Goal: Contribute content: Contribute content

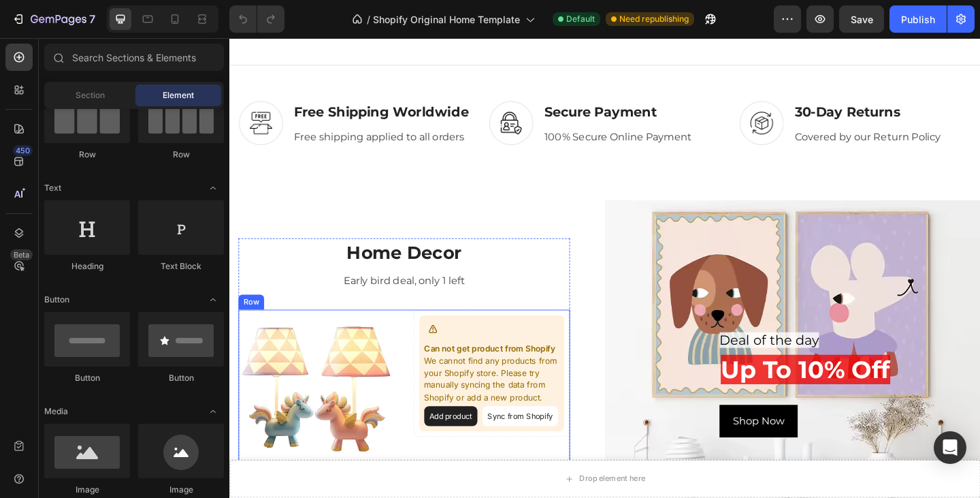
scroll to position [1089, 0]
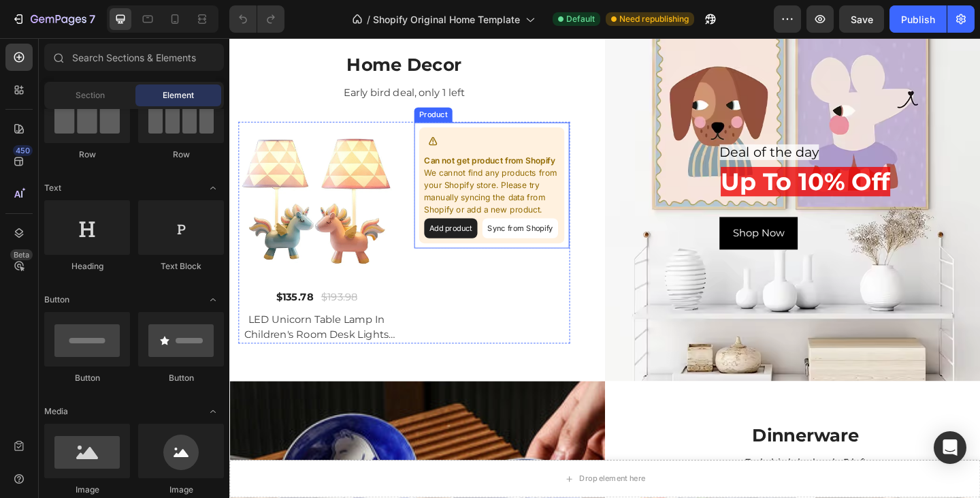
click at [474, 249] on button "Add product" at bounding box center [470, 245] width 58 height 22
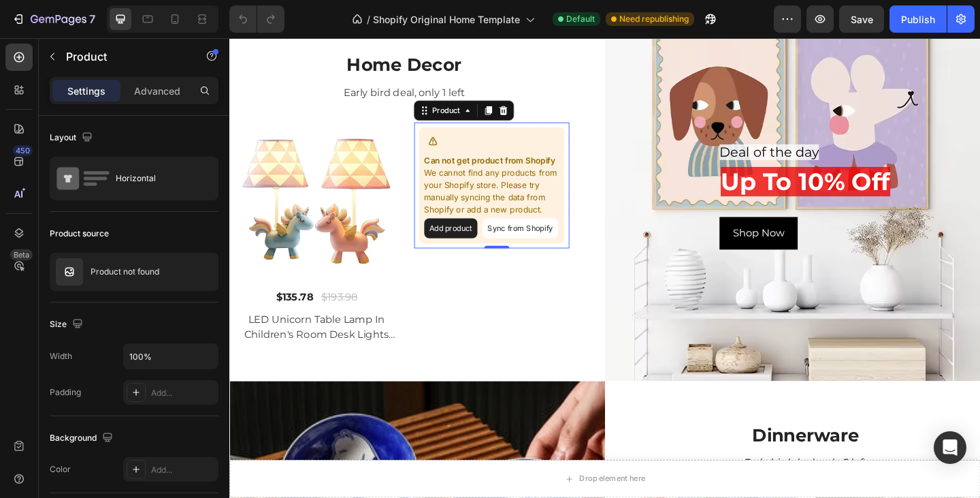
click at [555, 249] on button "Sync from Shopify" at bounding box center [545, 245] width 82 height 22
click at [556, 254] on button "Sync from Shopify" at bounding box center [545, 245] width 82 height 22
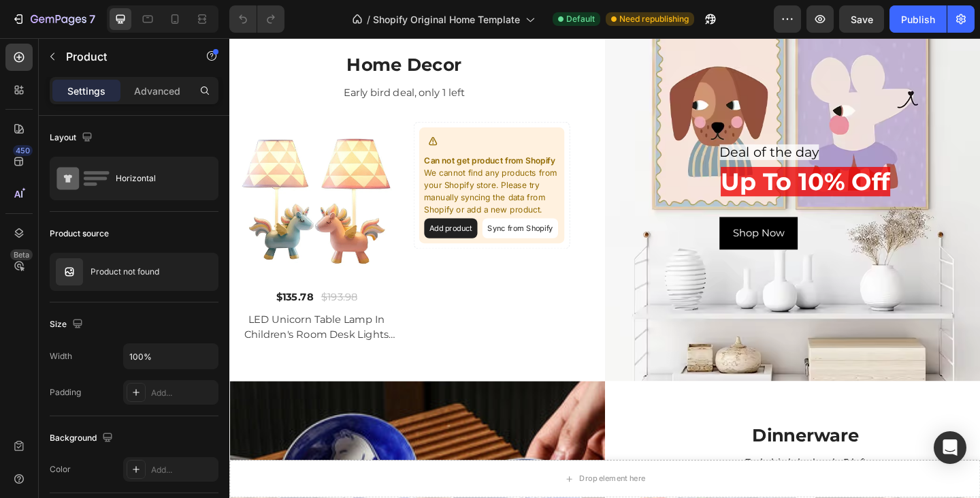
click at [545, 250] on button "Sync from Shopify" at bounding box center [545, 245] width 82 height 22
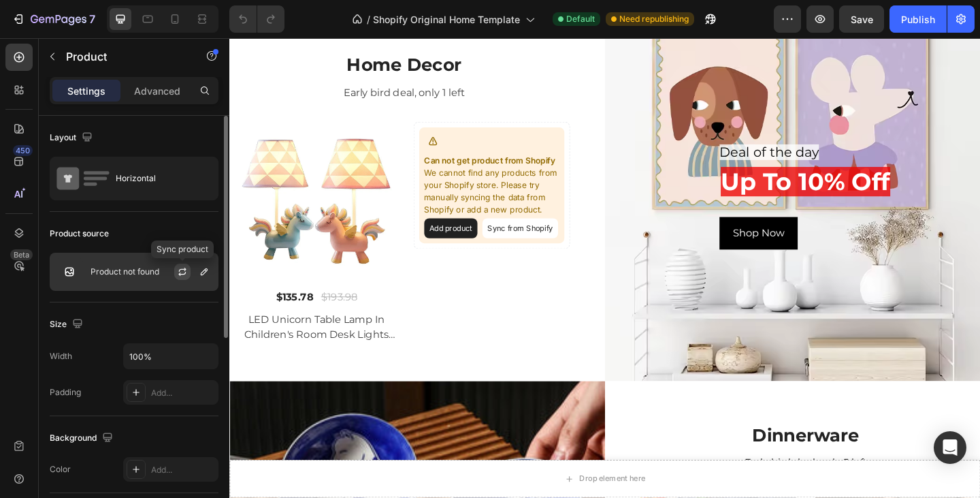
click at [184, 270] on icon "button" at bounding box center [182, 271] width 11 height 11
click at [201, 274] on icon "button" at bounding box center [204, 271] width 7 height 7
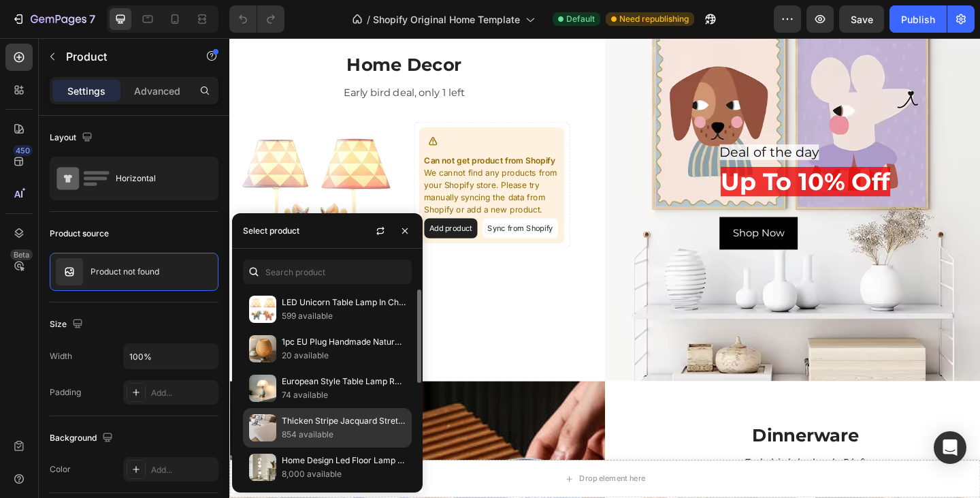
scroll to position [68, 0]
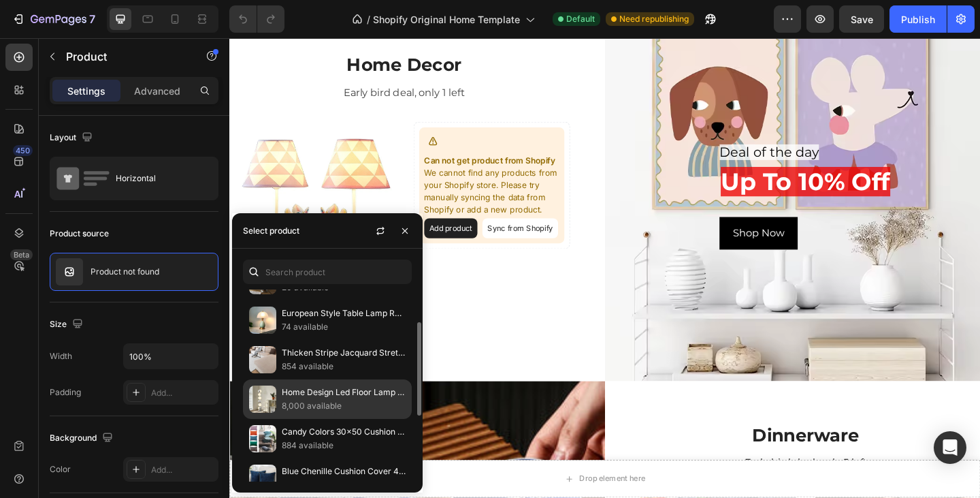
click at [317, 403] on p "8,000 available" at bounding box center [344, 406] width 124 height 14
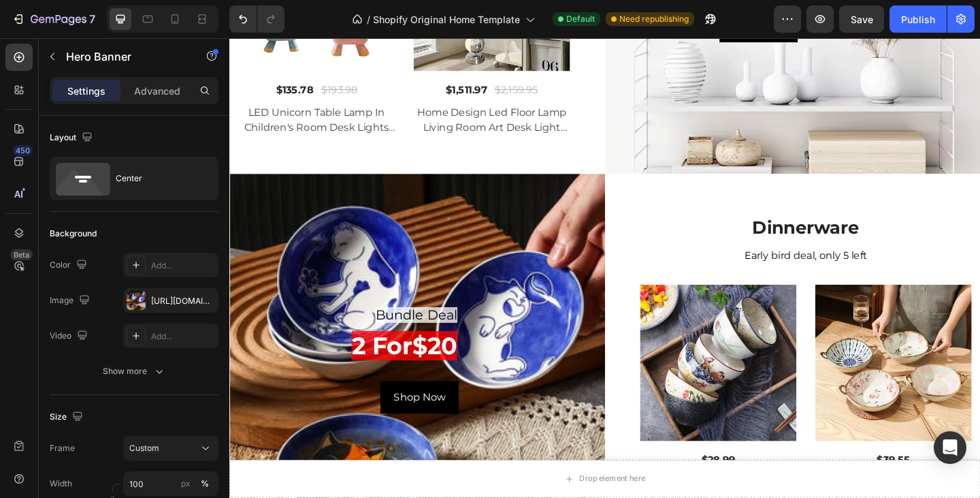
scroll to position [1309, 0]
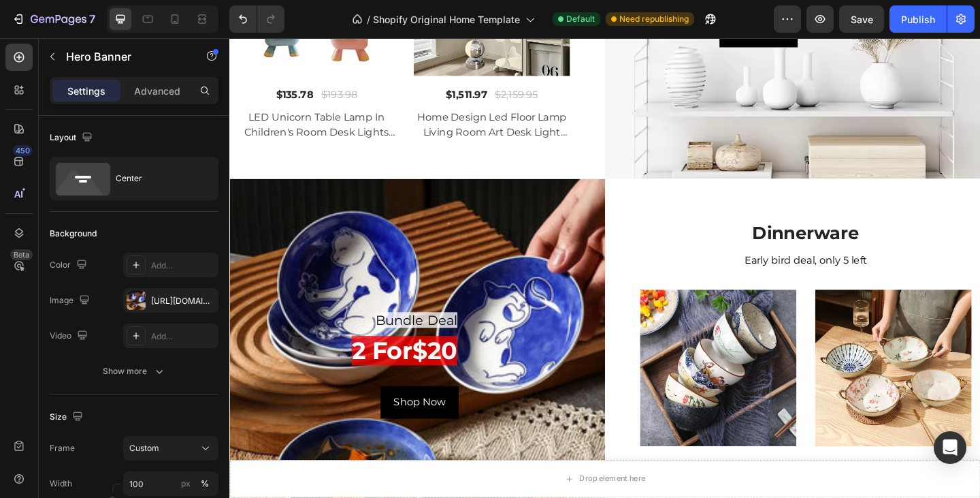
click at [596, 234] on div "Bundle Deal Heading 2 for $20 Heading Shop Now Button Row" at bounding box center [433, 393] width 408 height 404
click at [329, 220] on div "Bundle Deal Heading 2 for $20 Heading Shop Now Button Row" at bounding box center [433, 393] width 408 height 404
click at [134, 301] on div at bounding box center [136, 300] width 19 height 19
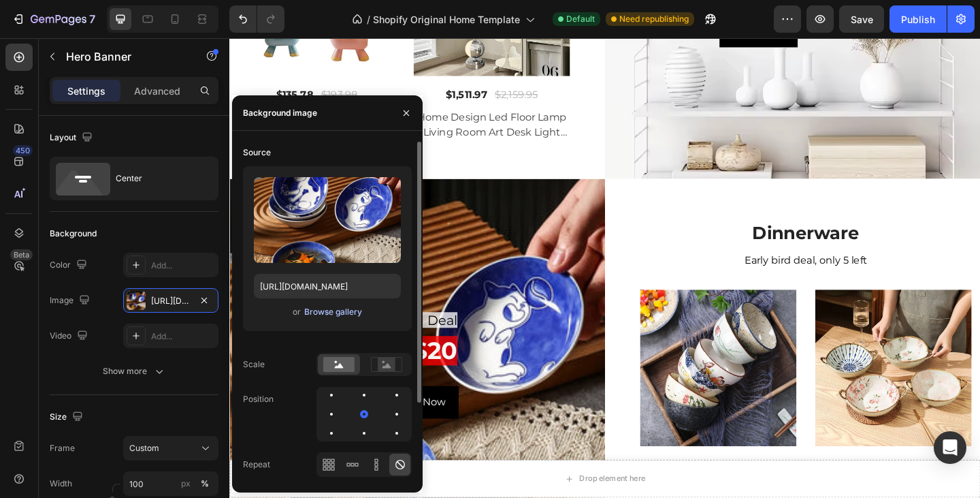
click at [329, 313] on div "Browse gallery" at bounding box center [333, 312] width 58 height 12
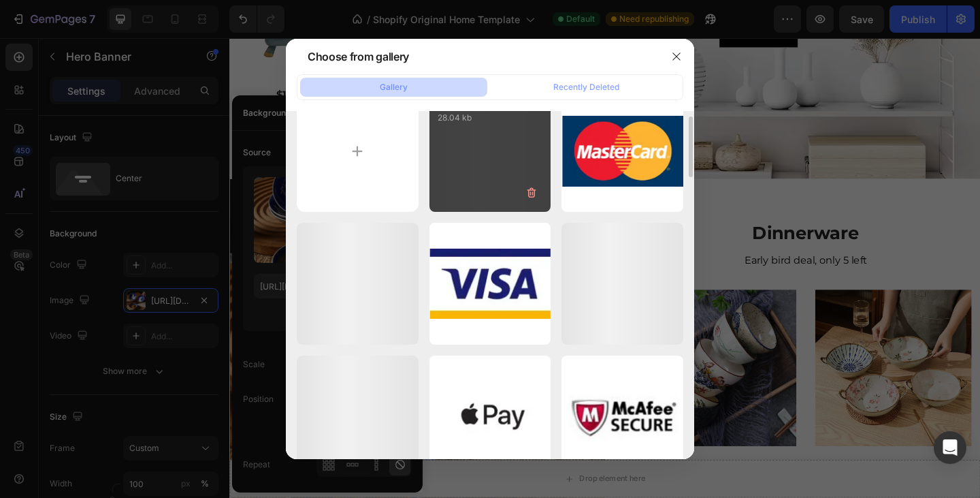
scroll to position [0, 0]
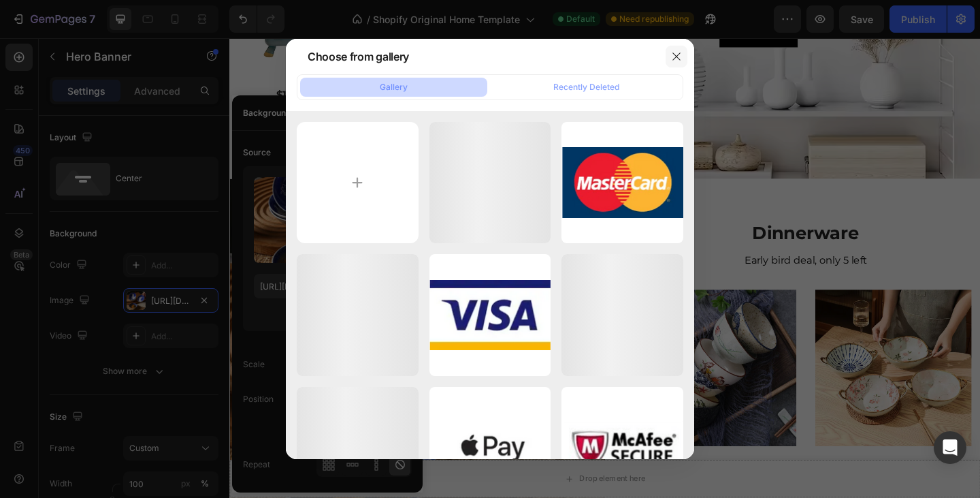
click at [677, 56] on icon "button" at bounding box center [676, 56] width 11 height 11
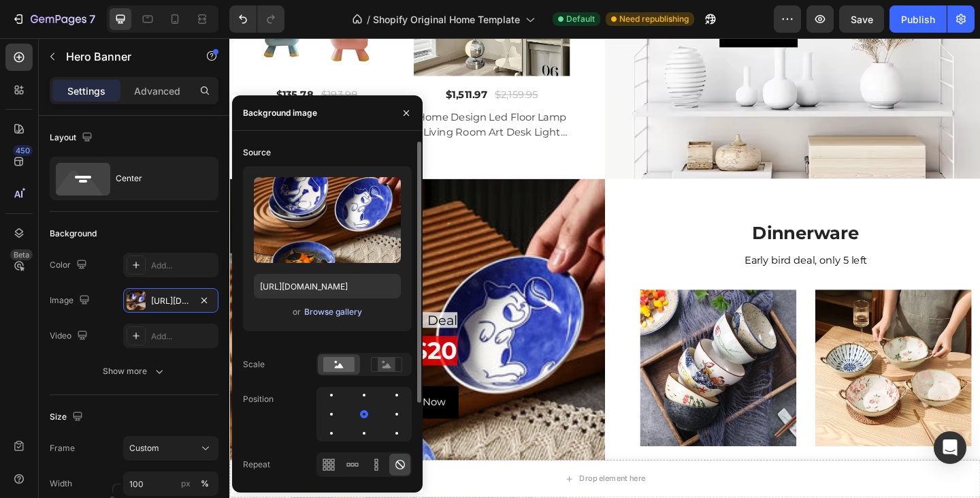
click at [309, 314] on div "Browse gallery" at bounding box center [333, 312] width 58 height 12
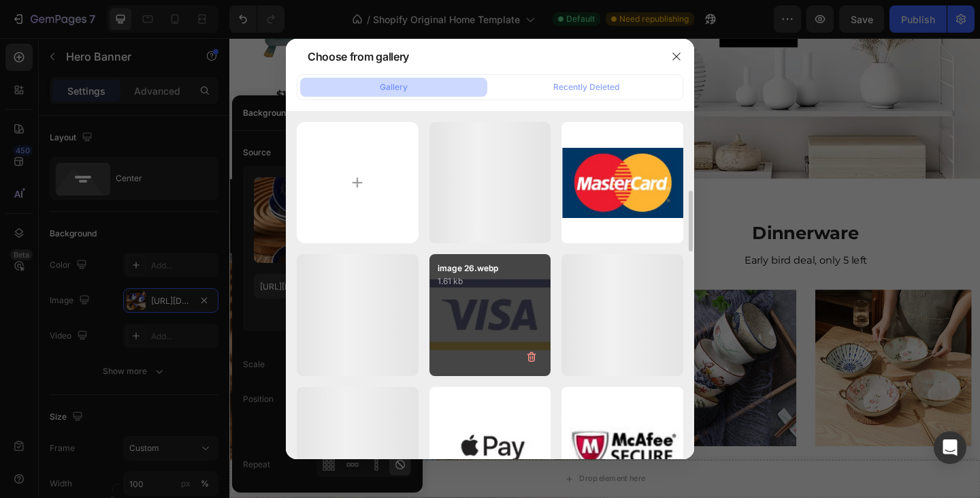
scroll to position [68, 0]
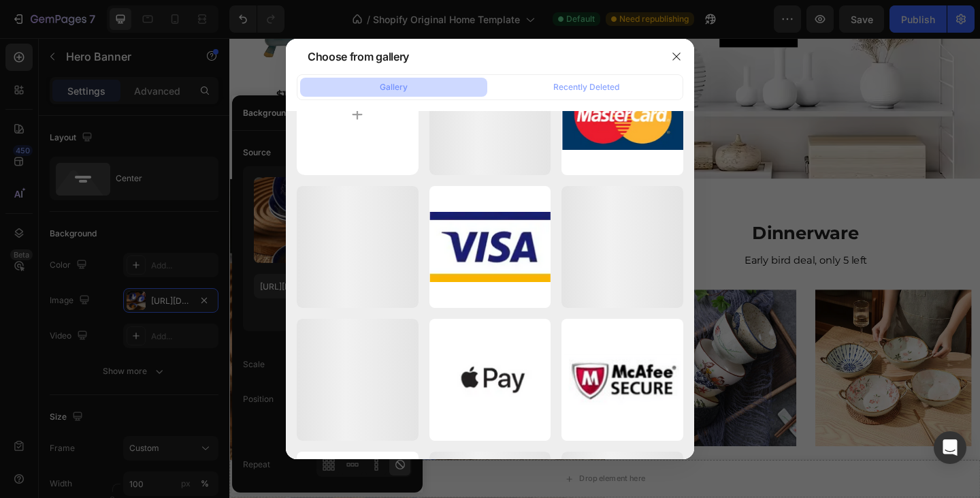
click at [692, 66] on div at bounding box center [676, 56] width 35 height 35
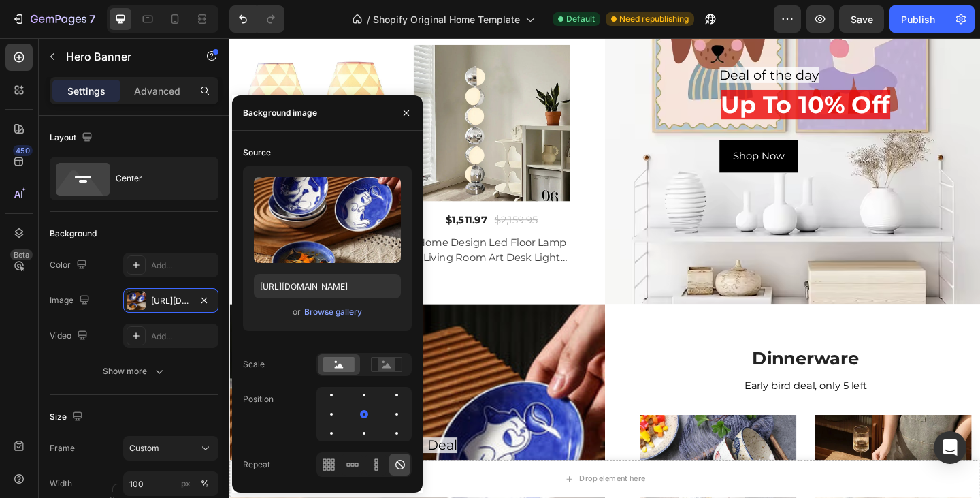
scroll to position [1377, 0]
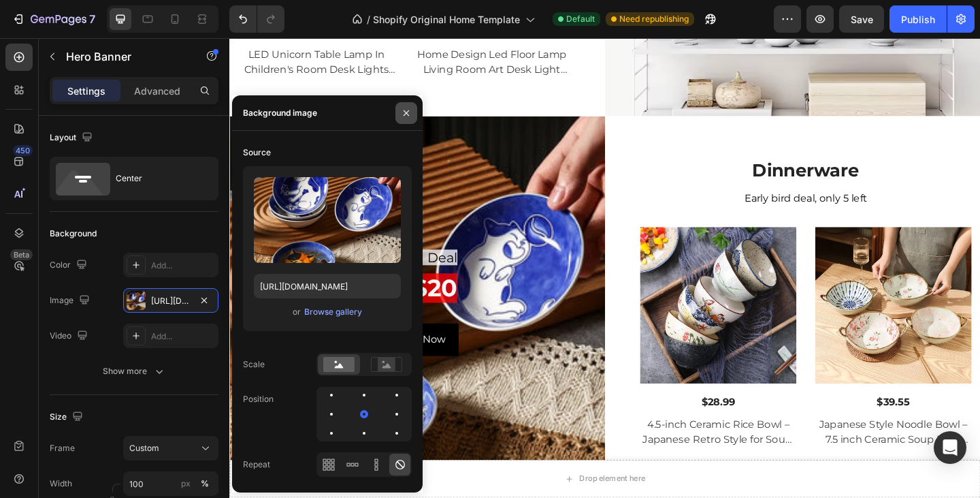
click at [410, 116] on icon "button" at bounding box center [406, 113] width 11 height 11
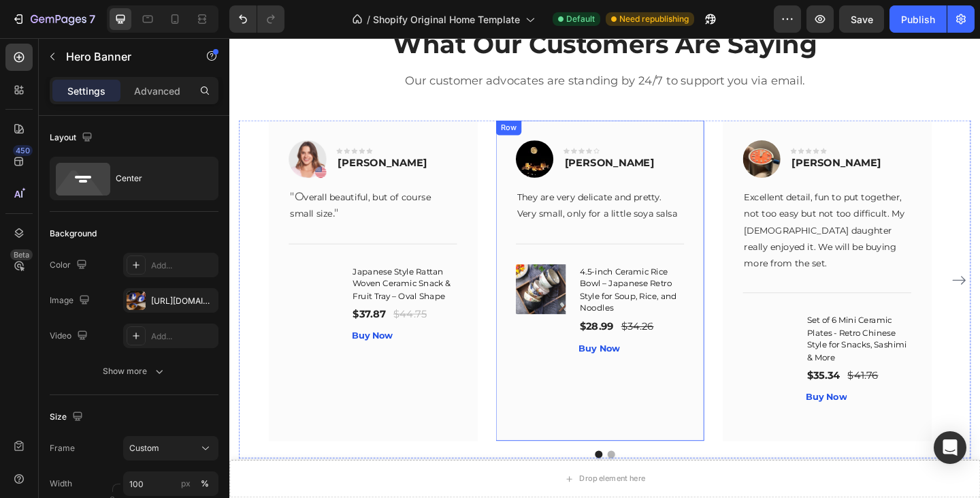
scroll to position [2534, 0]
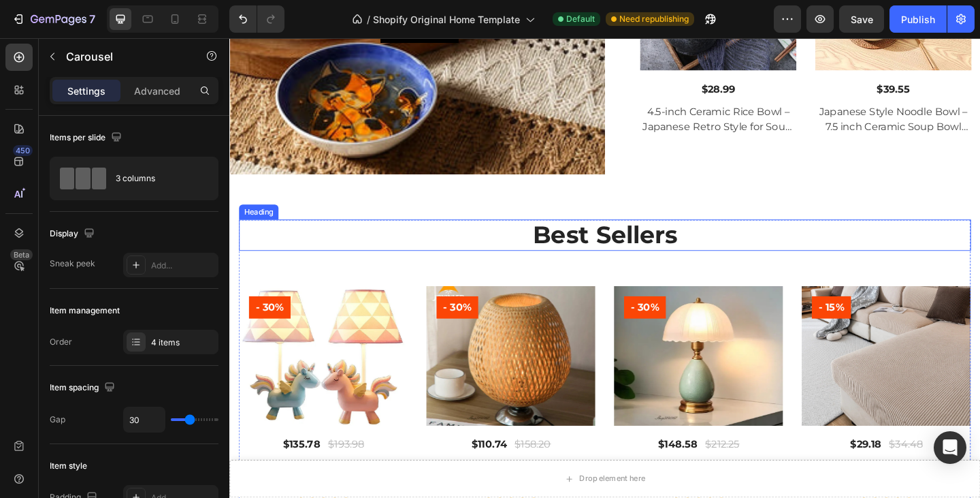
scroll to position [1513, 0]
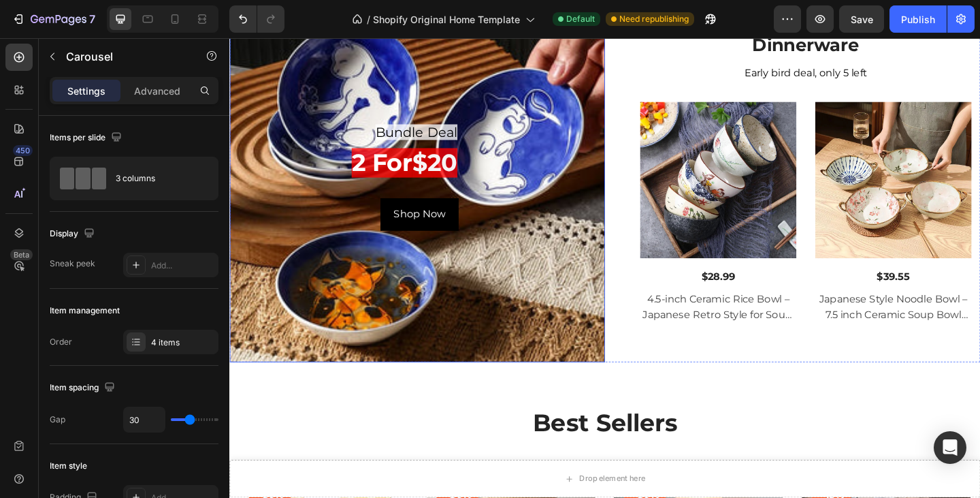
click at [525, 91] on div "Bundle Deal Heading 2 for $20 Heading Shop Now Button Row" at bounding box center [433, 189] width 408 height 404
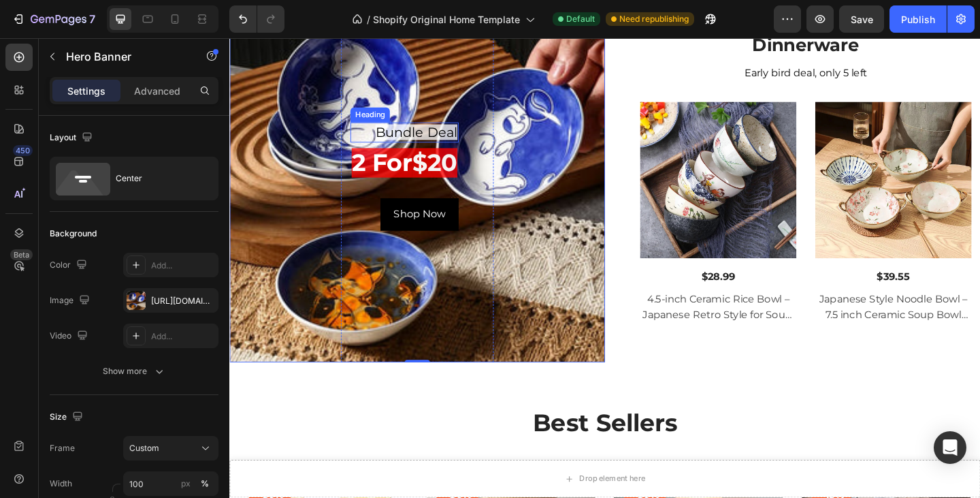
scroll to position [1377, 0]
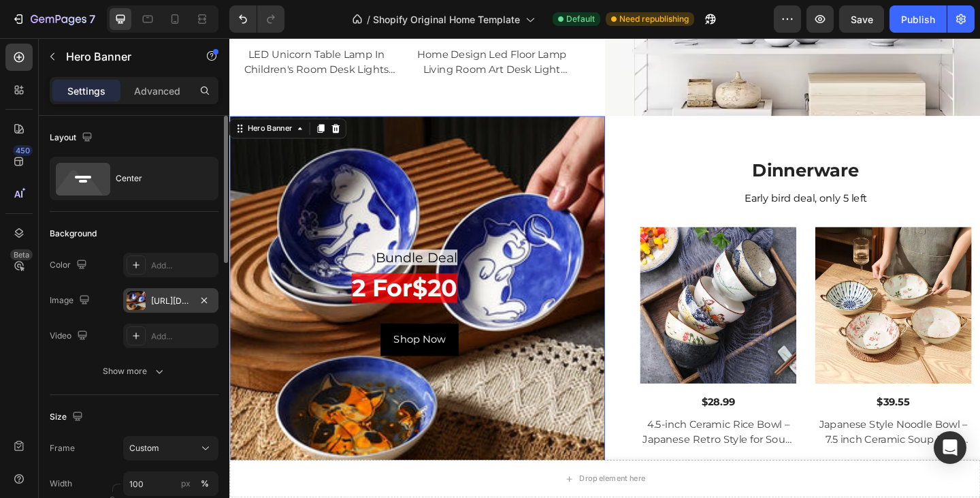
click at [150, 304] on div "[URL][DOMAIN_NAME]" at bounding box center [170, 300] width 95 height 25
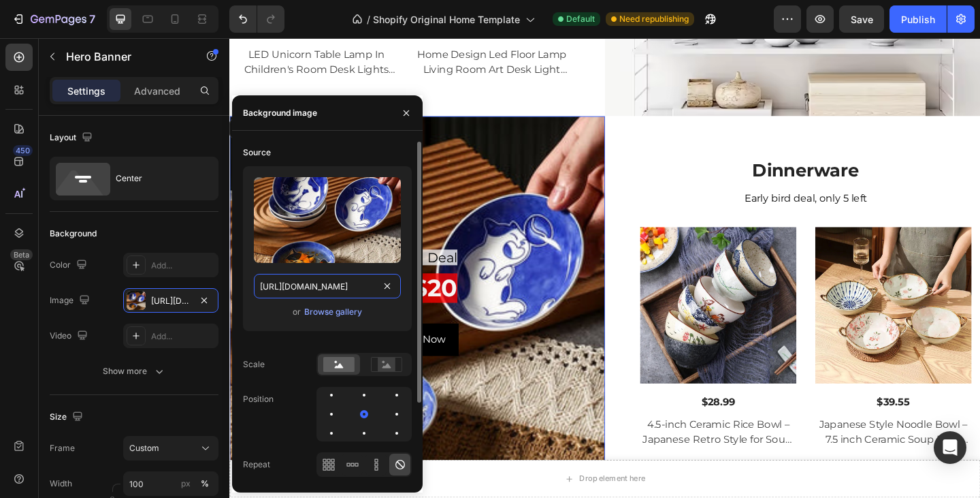
click at [353, 290] on input "[URL][DOMAIN_NAME]" at bounding box center [327, 286] width 147 height 25
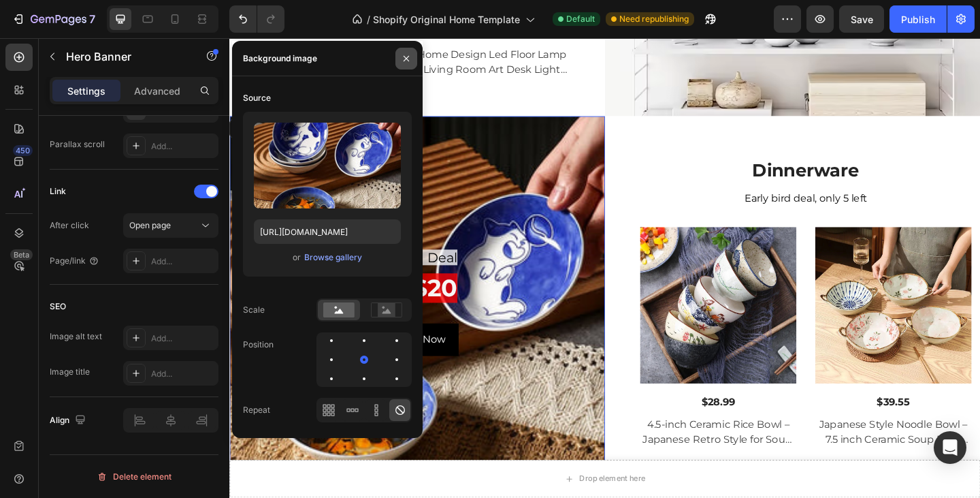
click at [407, 59] on icon "button" at bounding box center [406, 57] width 5 height 5
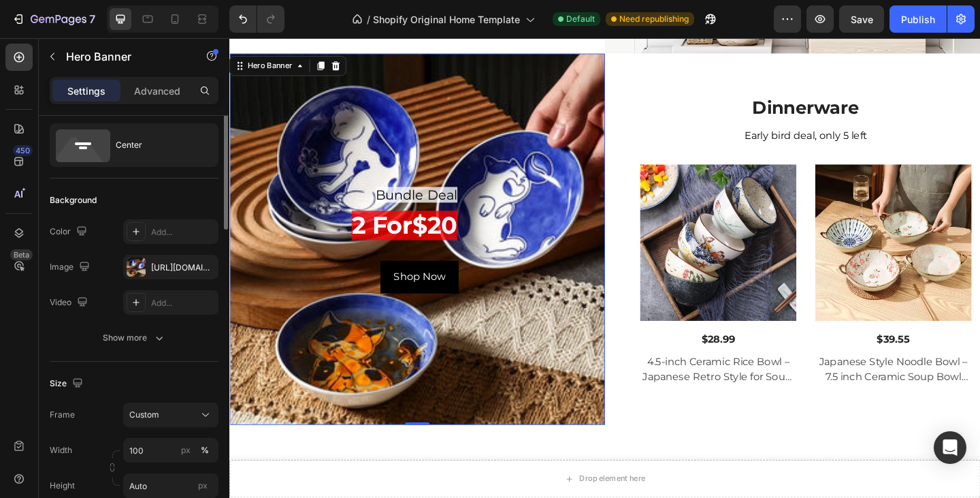
scroll to position [0, 0]
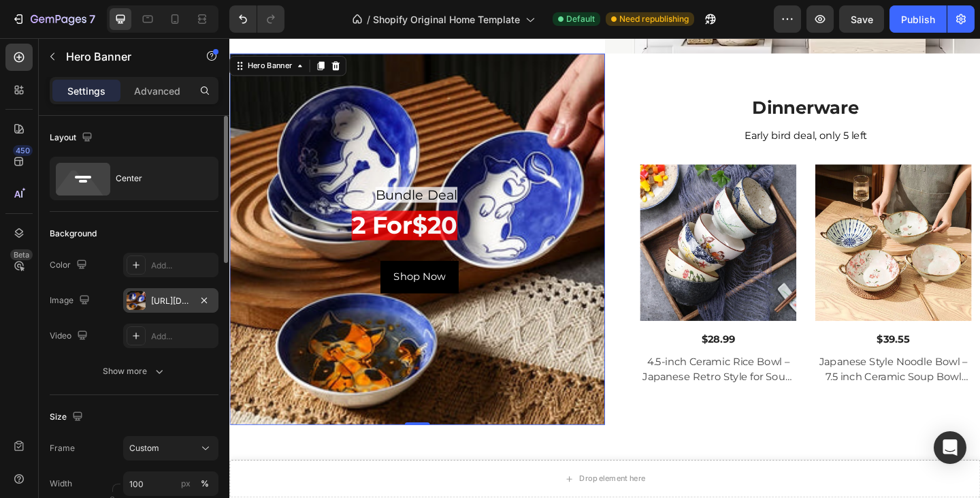
click at [171, 300] on div "[URL][DOMAIN_NAME]" at bounding box center [170, 301] width 39 height 12
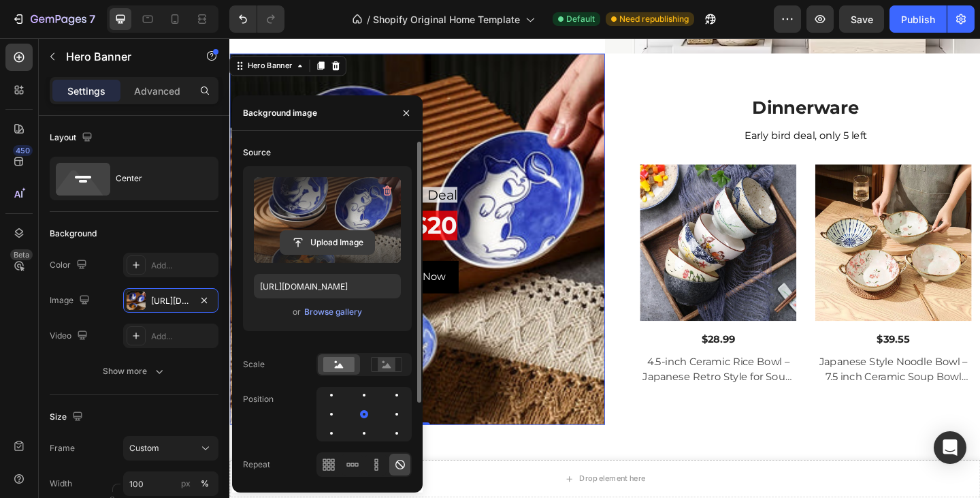
click at [331, 231] on input "file" at bounding box center [327, 242] width 94 height 23
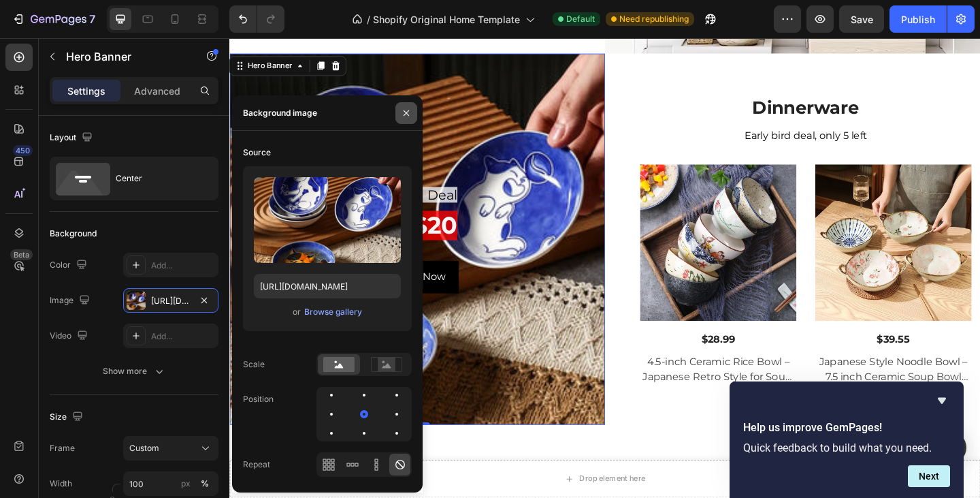
click at [402, 109] on icon "button" at bounding box center [406, 113] width 11 height 11
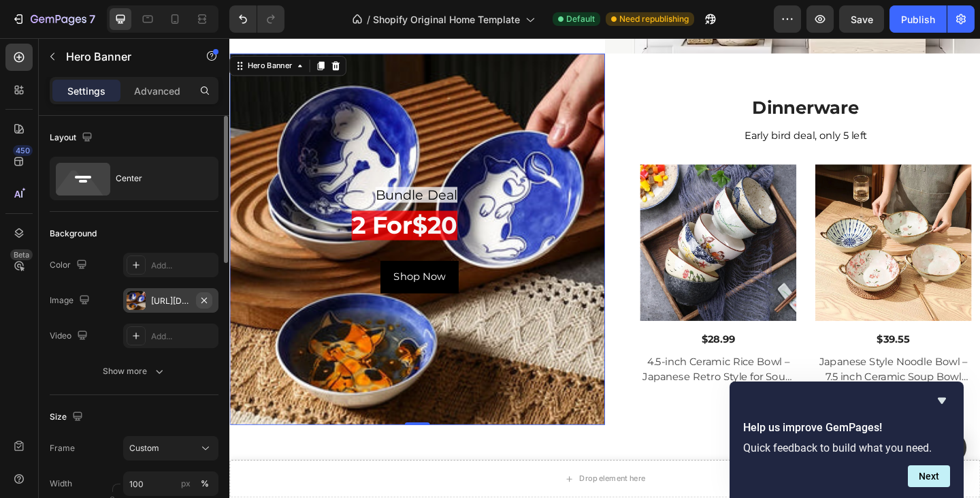
click at [203, 298] on icon "button" at bounding box center [204, 300] width 11 height 11
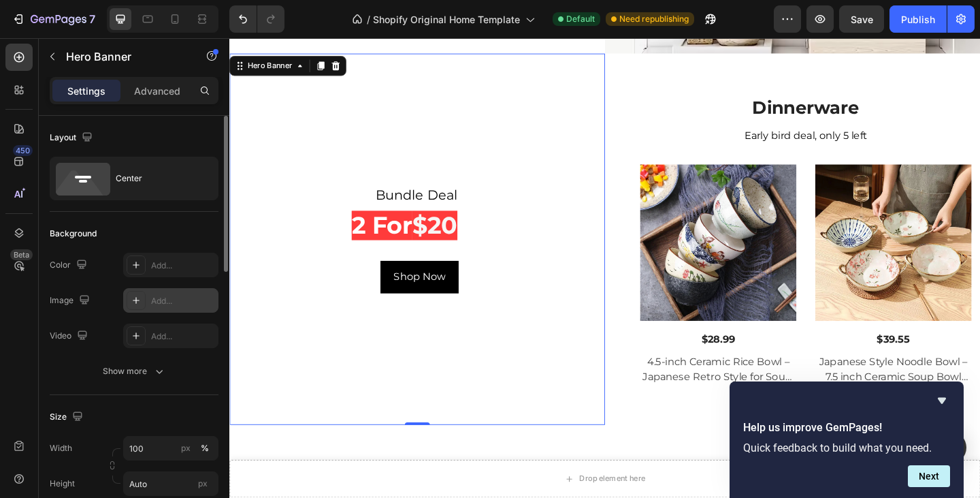
click at [166, 303] on div "Add..." at bounding box center [183, 301] width 64 height 12
type input "[URL][DOMAIN_NAME]"
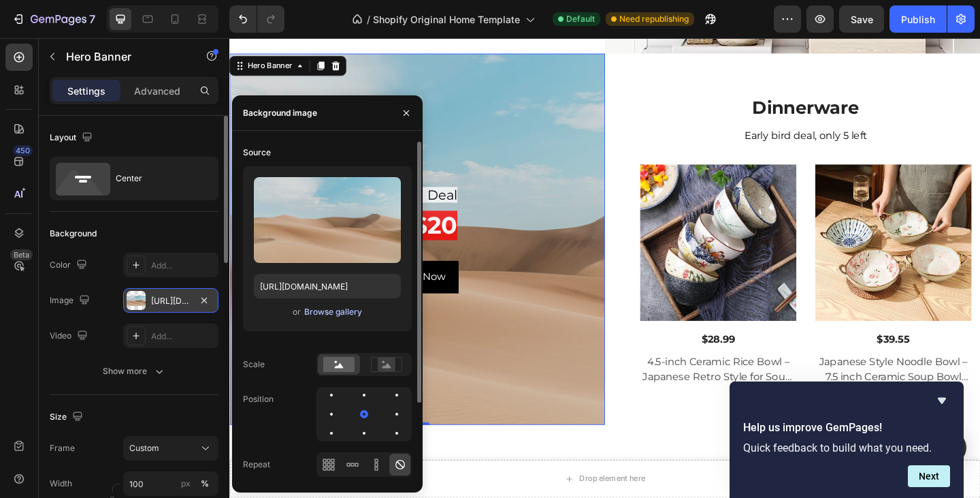
click at [315, 314] on div "Browse gallery" at bounding box center [333, 312] width 58 height 12
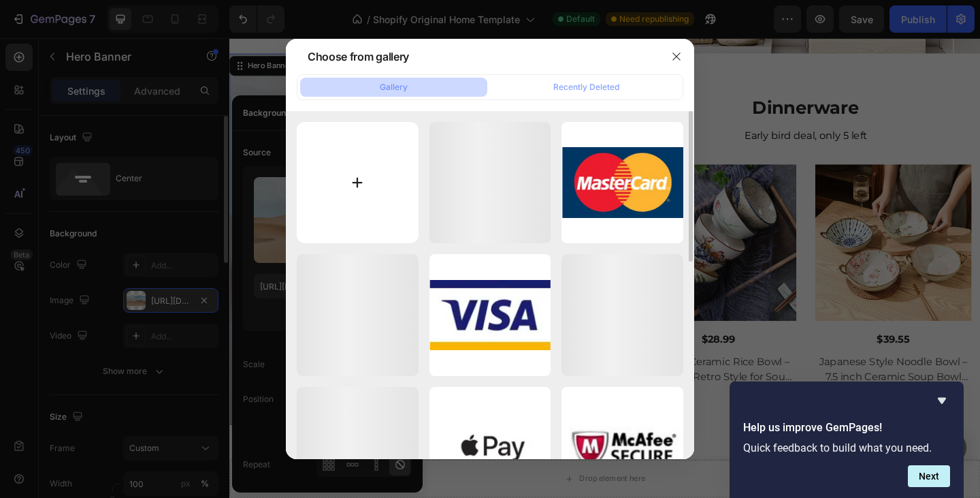
click at [378, 172] on input "file" at bounding box center [358, 183] width 122 height 122
type input "C:\fakepath\dinnerware glossi home.png"
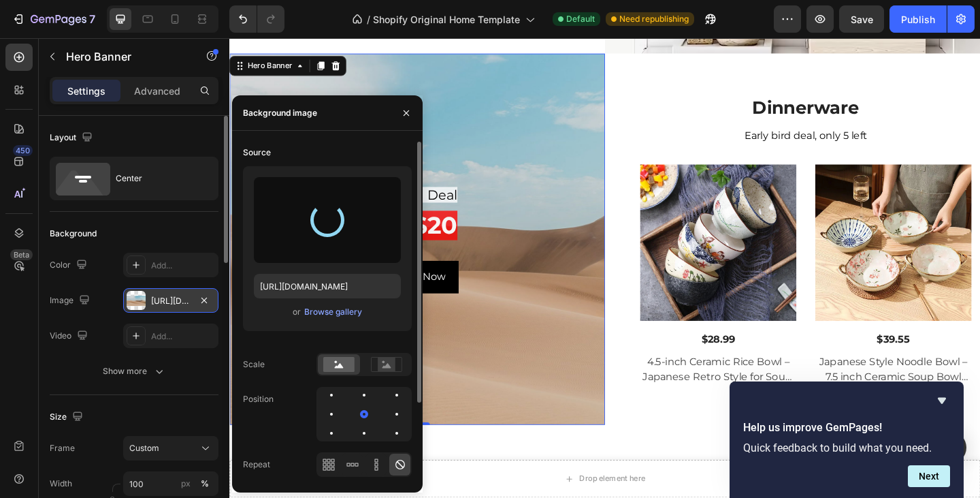
type input "[URL][DOMAIN_NAME]"
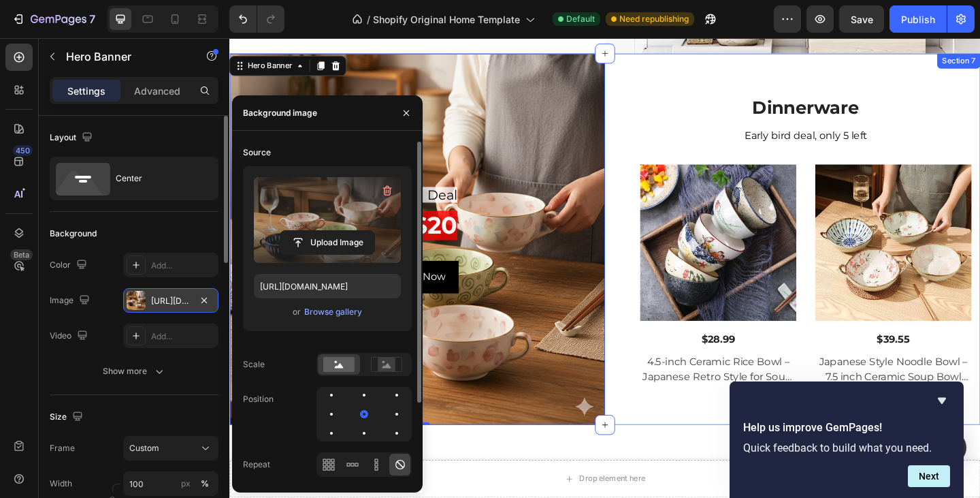
click at [664, 136] on div "Dinnerware Heading Early bird deal, only 5 left Text (P) Images $28.99 (P) Pric…" at bounding box center [842, 257] width 408 height 404
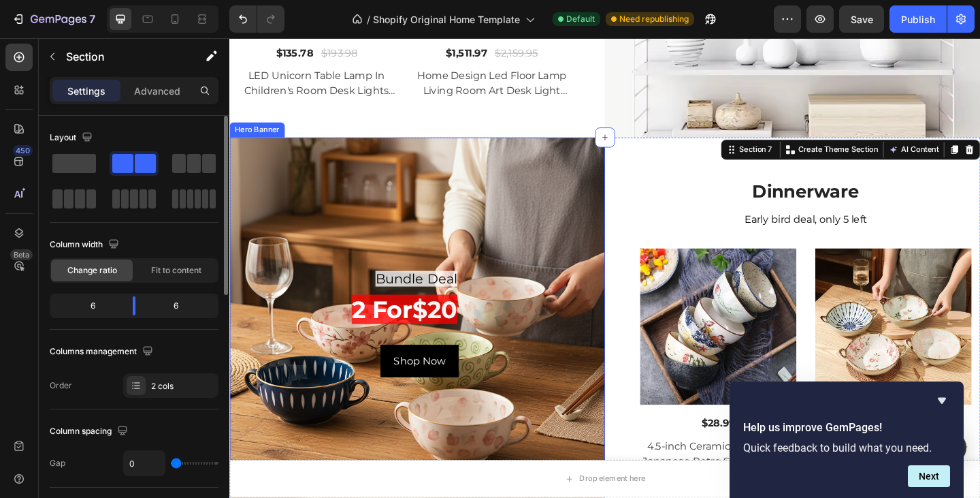
scroll to position [1445, 0]
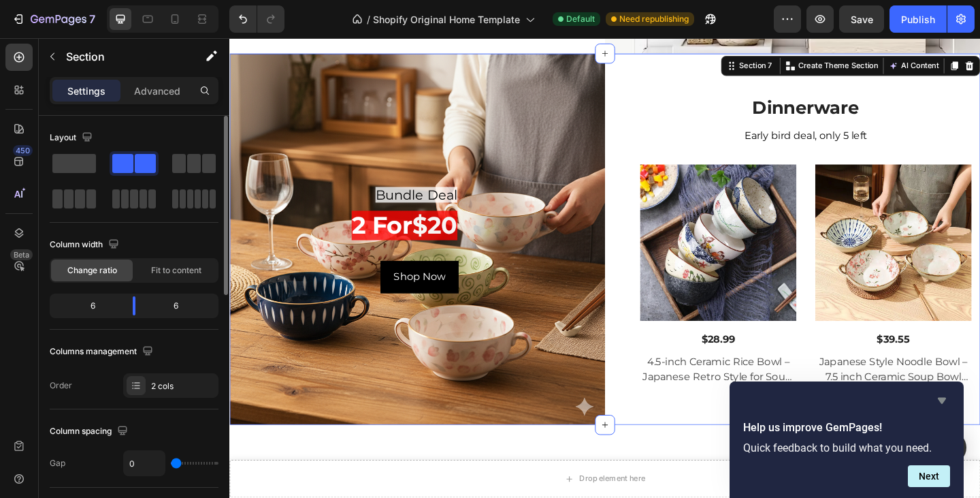
click at [941, 401] on icon "Hide survey" at bounding box center [942, 401] width 8 height 6
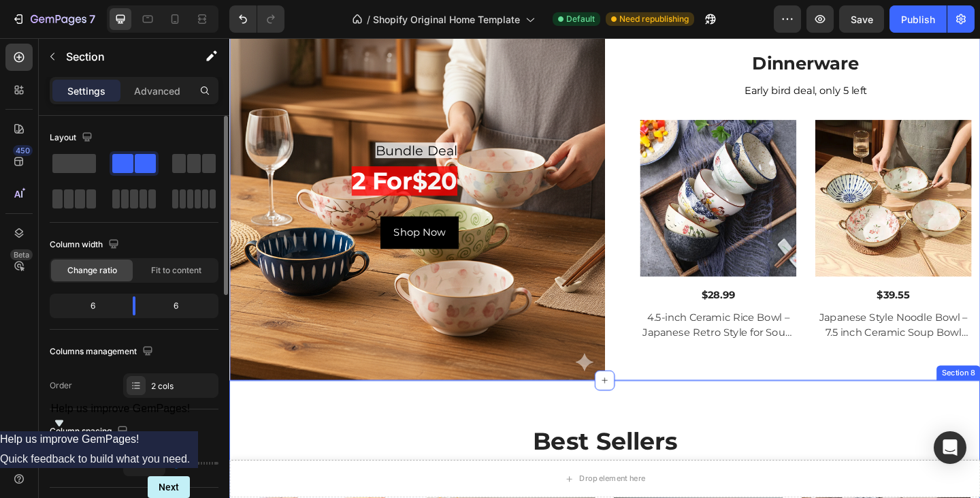
scroll to position [1513, 0]
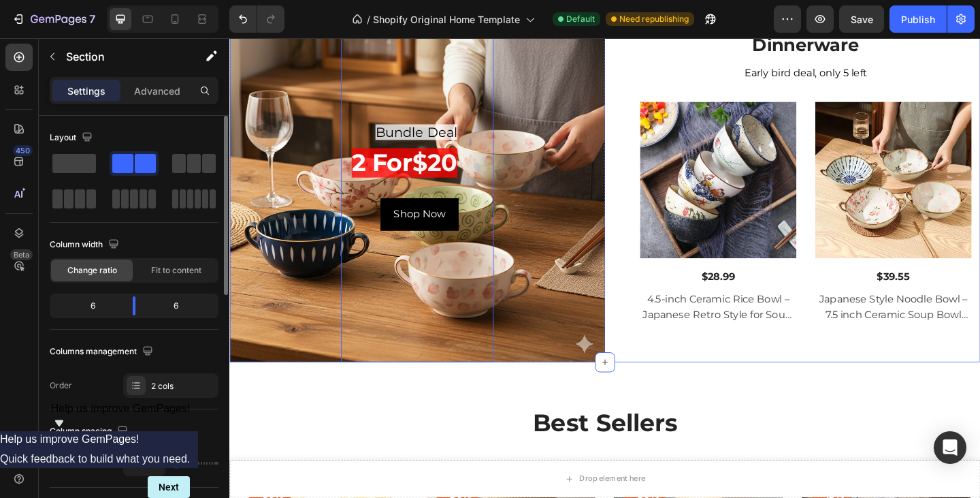
click at [329, 312] on div "Bundle Deal Heading 2 for $20 Heading Shop Now Button Row" at bounding box center [433, 189] width 408 height 404
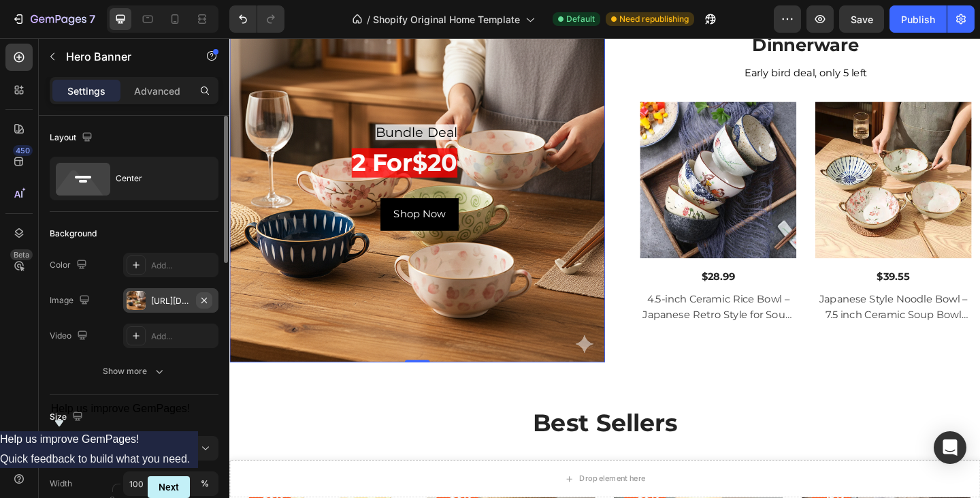
click at [201, 297] on icon "button" at bounding box center [204, 300] width 11 height 11
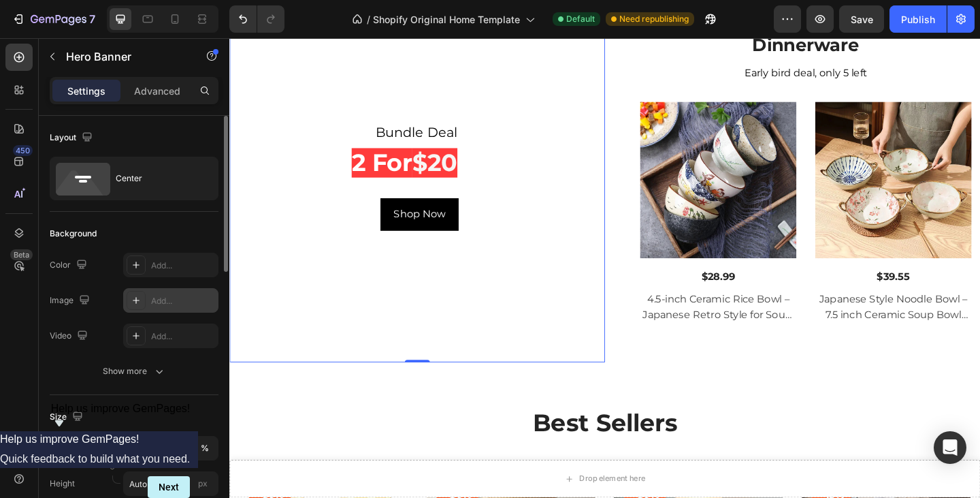
click at [182, 298] on div "Add..." at bounding box center [183, 301] width 64 height 12
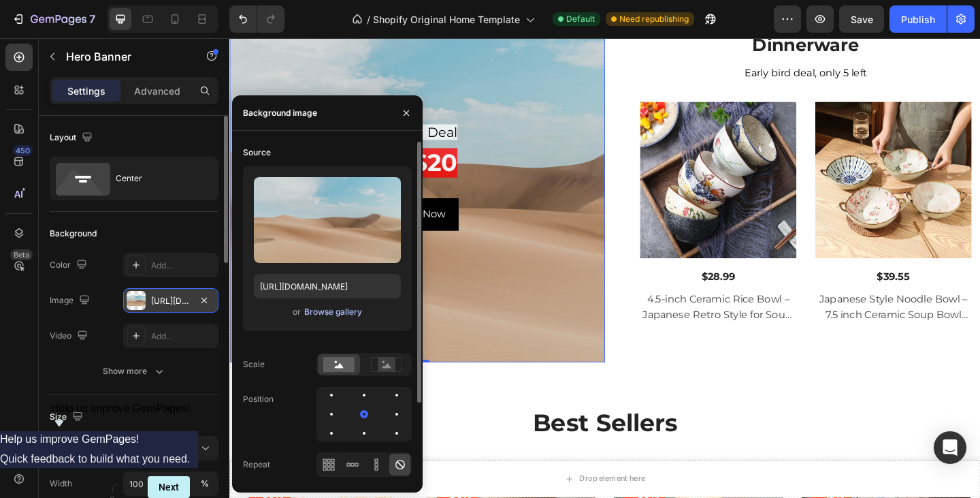
click at [326, 308] on div "Browse gallery" at bounding box center [333, 312] width 58 height 12
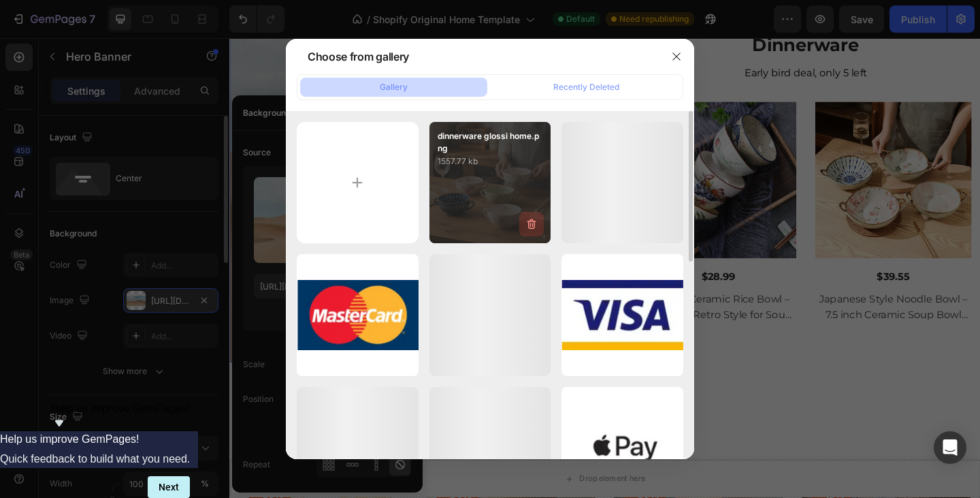
click at [530, 223] on icon "button" at bounding box center [532, 224] width 14 height 14
click at [529, 224] on div "Delete" at bounding box center [523, 227] width 25 height 12
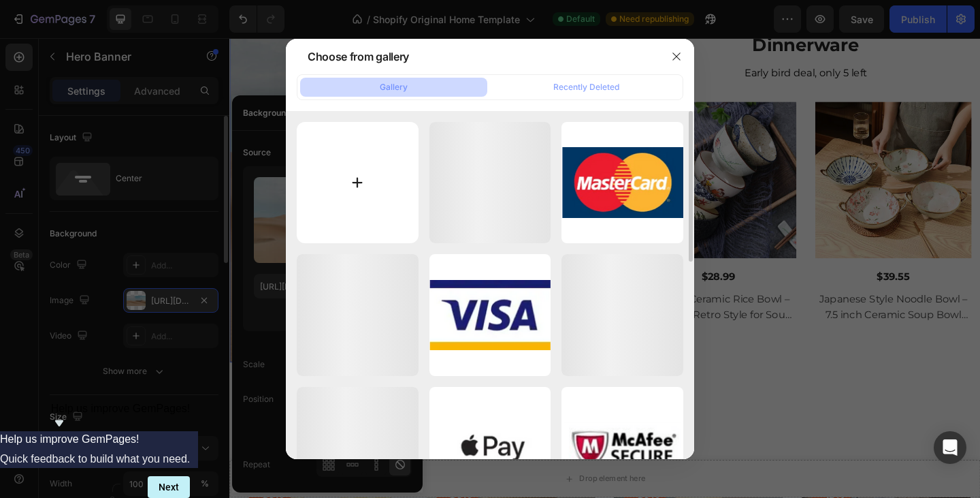
click at [373, 150] on input "file" at bounding box center [358, 183] width 122 height 122
type input "C:\fakepath\dinnerware glossi home.png"
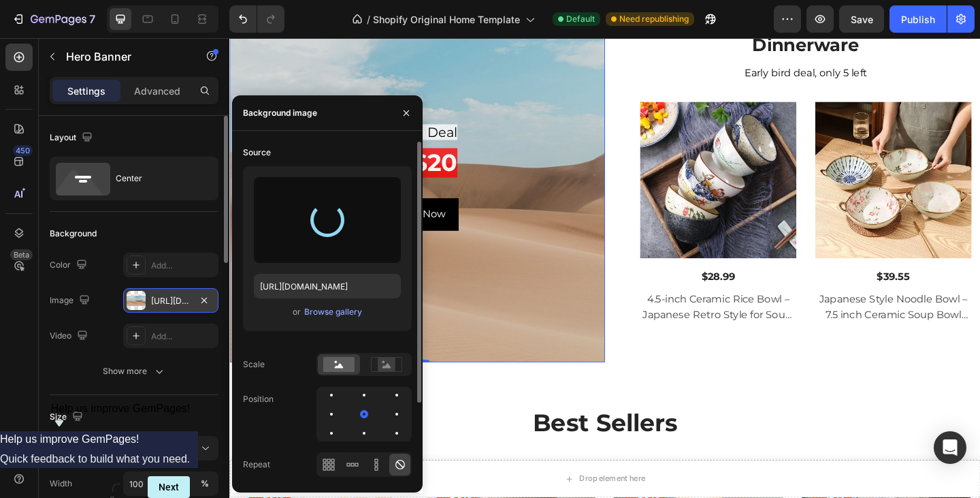
type input "[URL][DOMAIN_NAME]"
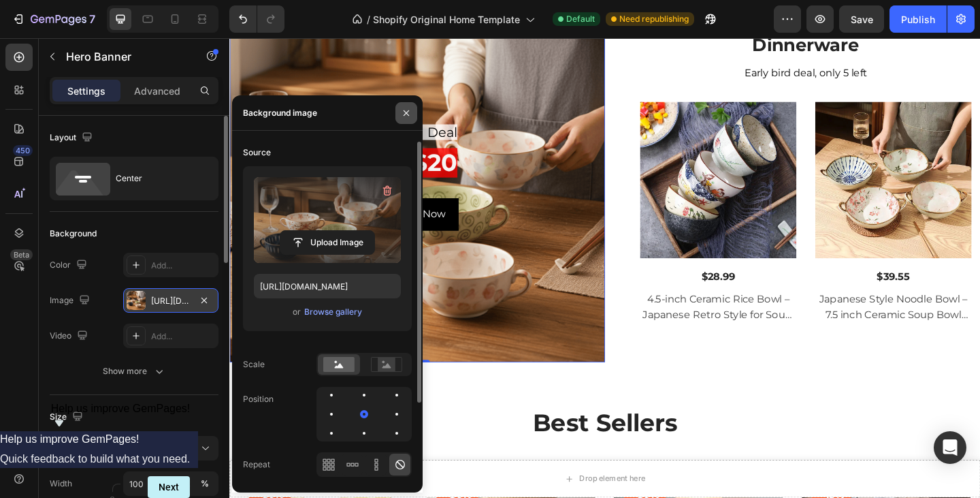
click at [404, 118] on button "button" at bounding box center [406, 113] width 22 height 22
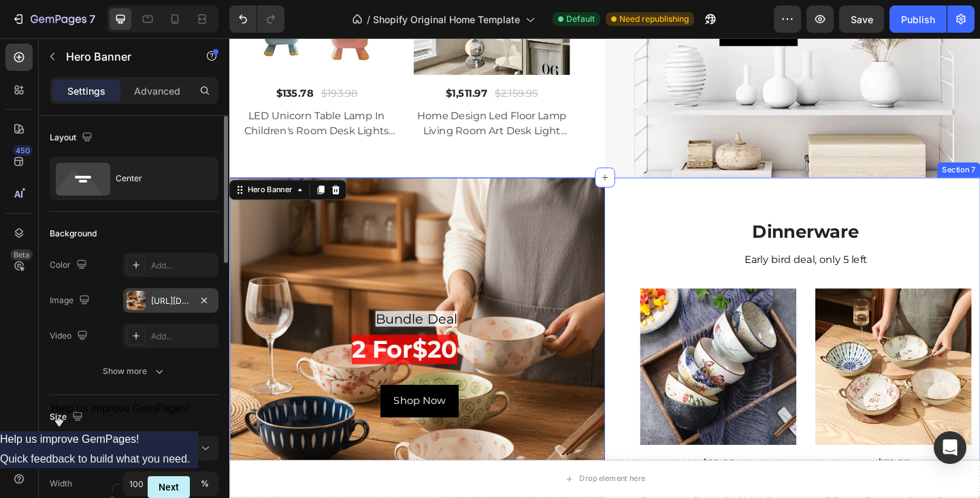
scroll to position [1309, 0]
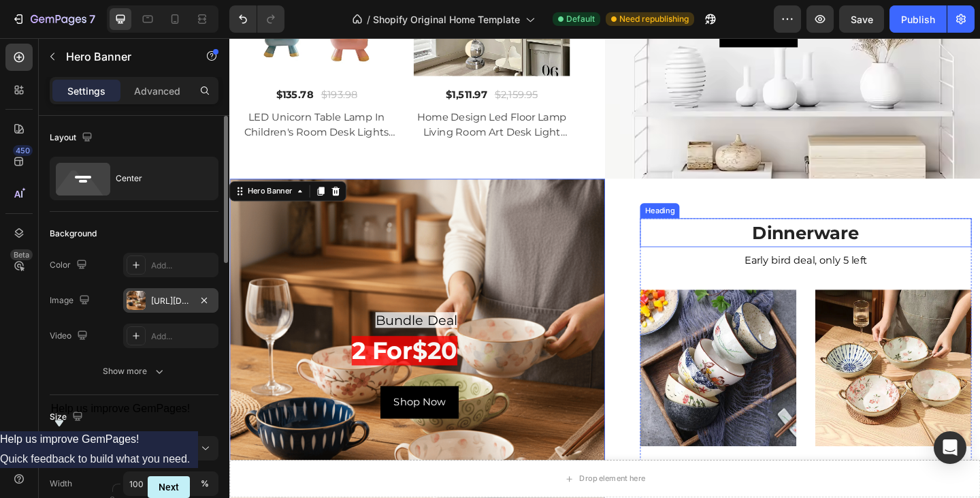
click at [704, 244] on h2 "Dinnerware" at bounding box center [856, 249] width 361 height 31
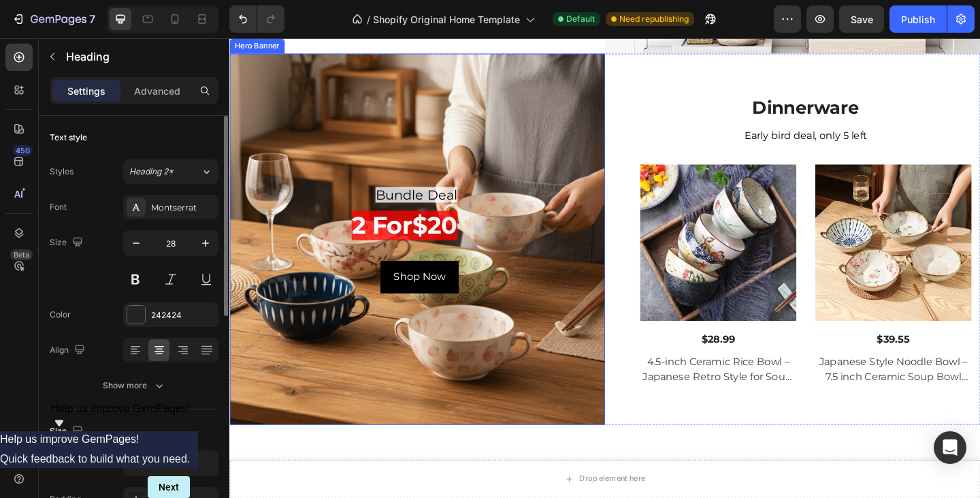
scroll to position [1241, 0]
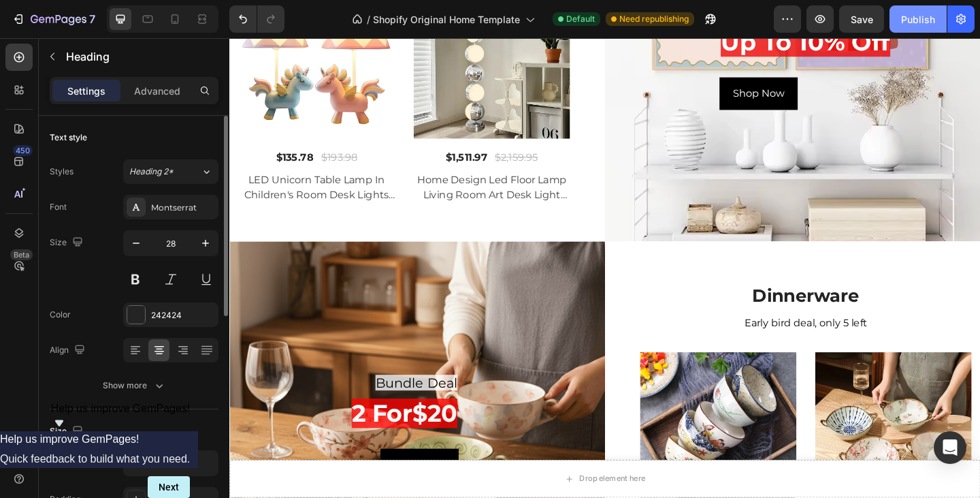
click at [915, 28] on button "Publish" at bounding box center [918, 18] width 57 height 27
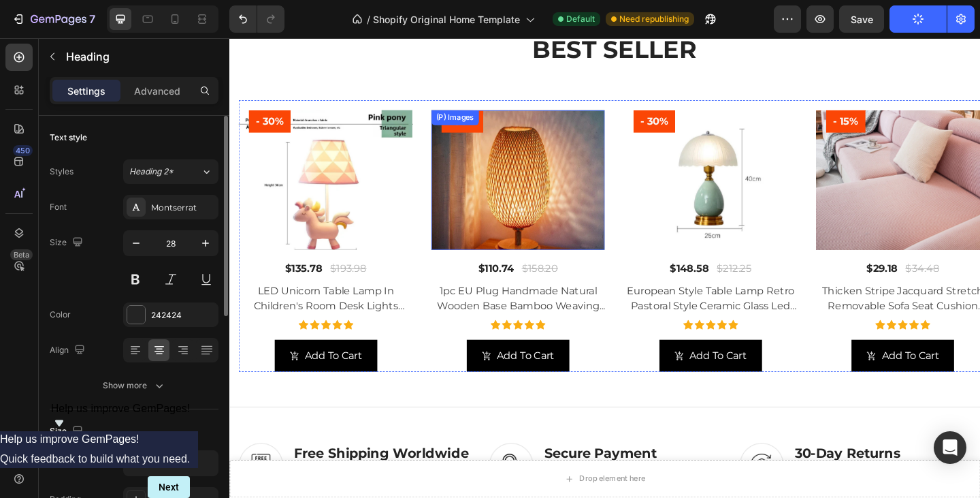
scroll to position [492, 0]
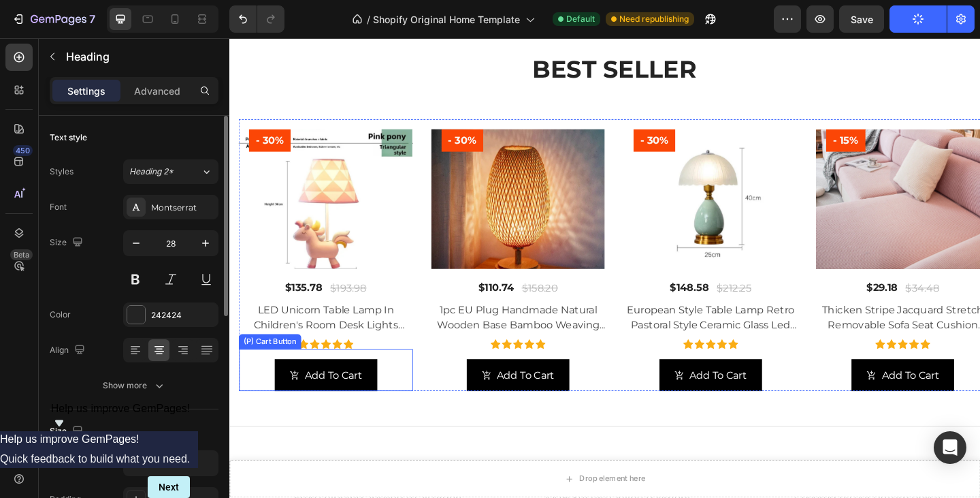
click at [417, 389] on div "Add To Cart (P) Cart Button" at bounding box center [334, 399] width 189 height 46
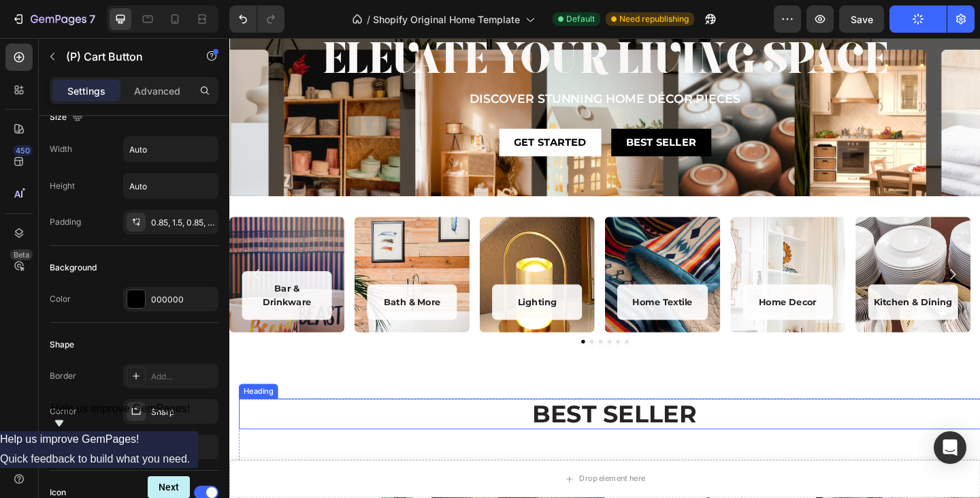
scroll to position [84, 0]
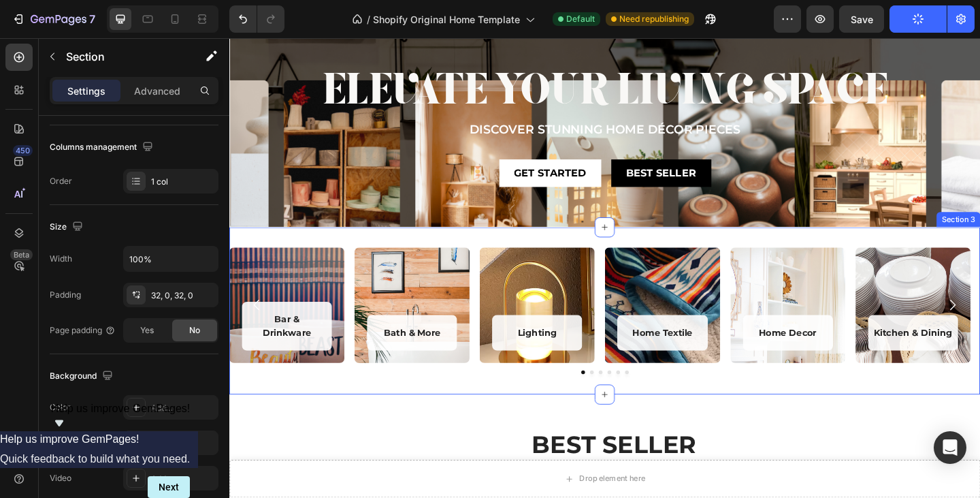
click at [356, 253] on div "Bar & Drinkware Heading Row Hero Banner Bath & More Heading Row Hero Banner Lig…" at bounding box center [637, 334] width 817 height 181
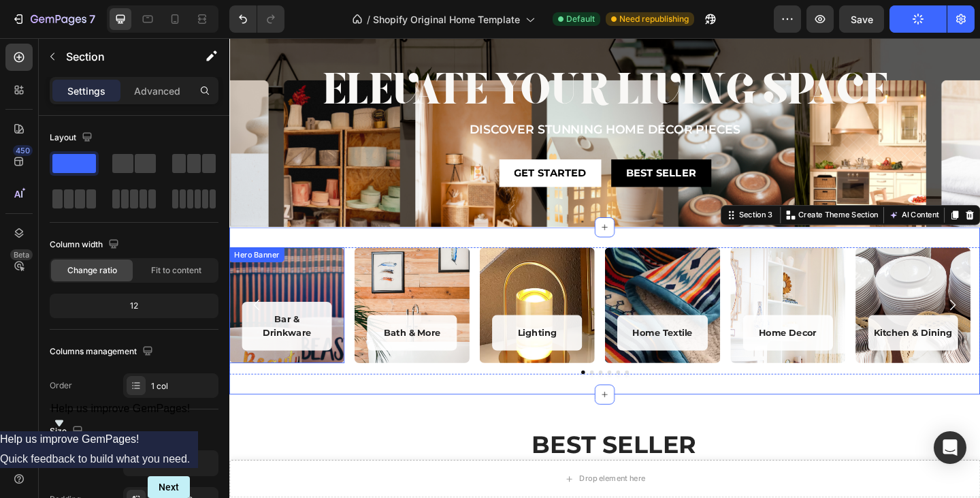
click at [354, 265] on div "Bar & Drinkware Heading Row Hero Banner" at bounding box center [291, 327] width 125 height 125
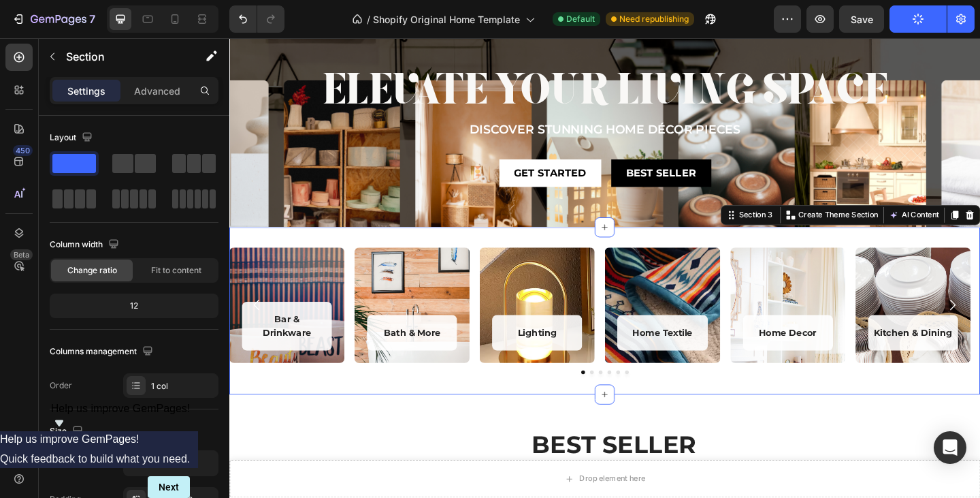
click at [387, 253] on div "Bar & Drinkware Heading Row Hero Banner Bath & More Heading Row Hero Banner Lig…" at bounding box center [637, 334] width 817 height 181
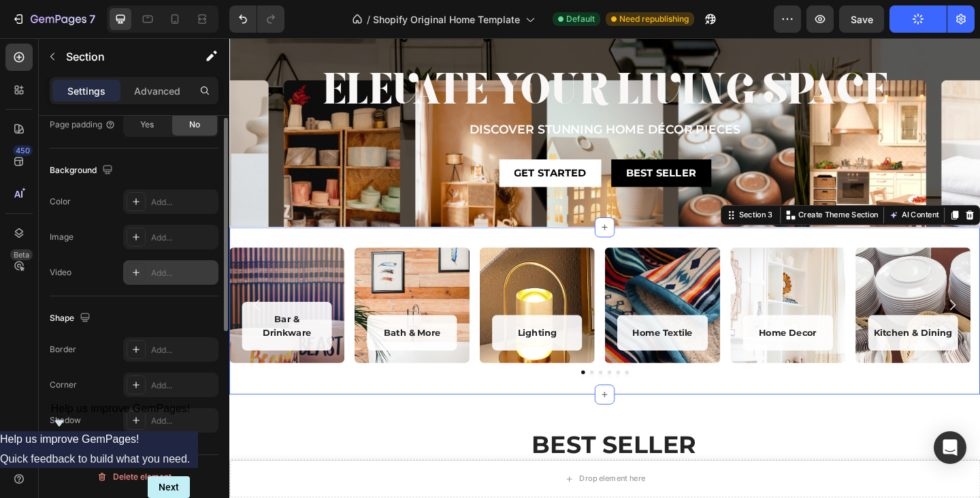
scroll to position [274, 0]
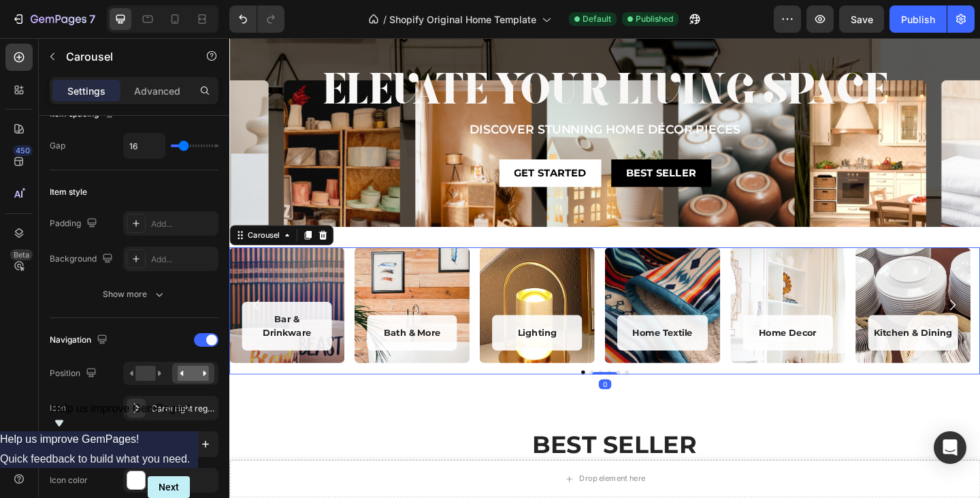
click at [360, 270] on div "Bar & Drinkware Heading Row Hero Banner Bath & More Heading Row Hero Banner Lig…" at bounding box center [637, 327] width 817 height 125
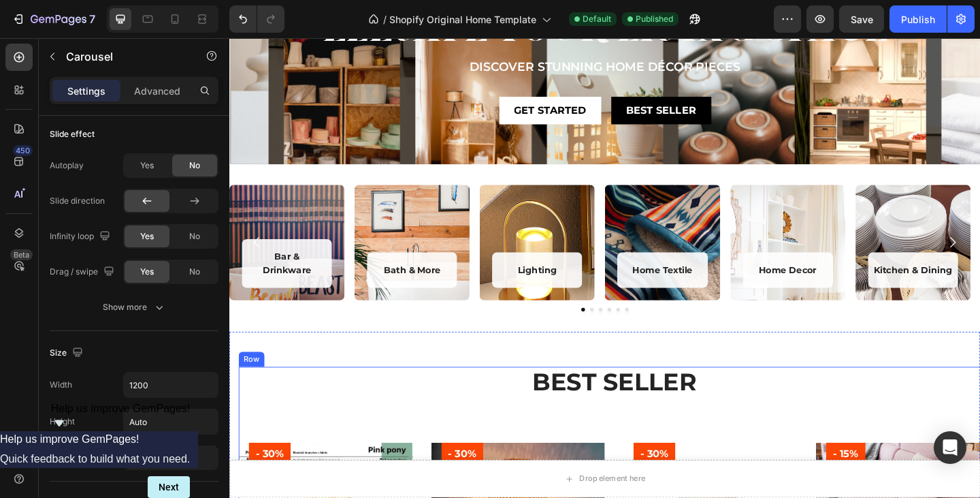
scroll to position [84, 0]
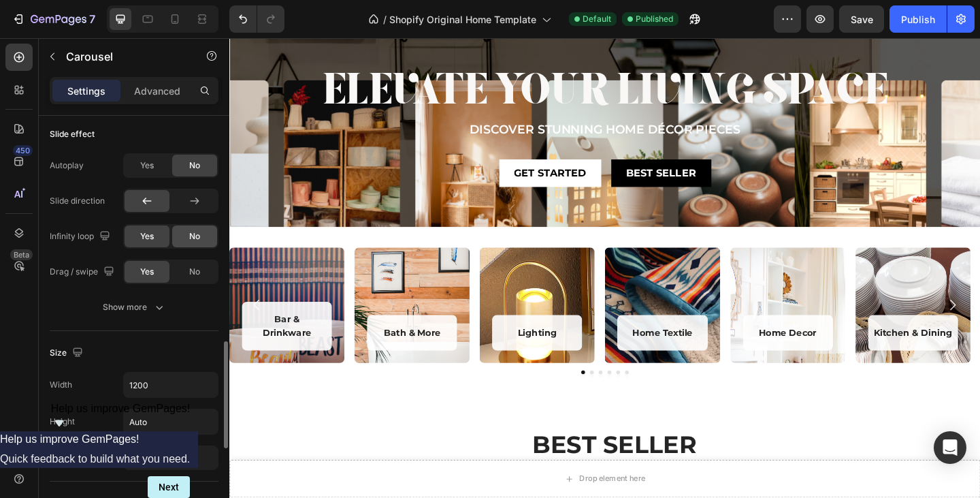
click at [187, 231] on div "No" at bounding box center [194, 236] width 45 height 22
click at [140, 233] on span "Yes" at bounding box center [147, 236] width 14 height 12
click at [181, 273] on div "No" at bounding box center [194, 272] width 45 height 22
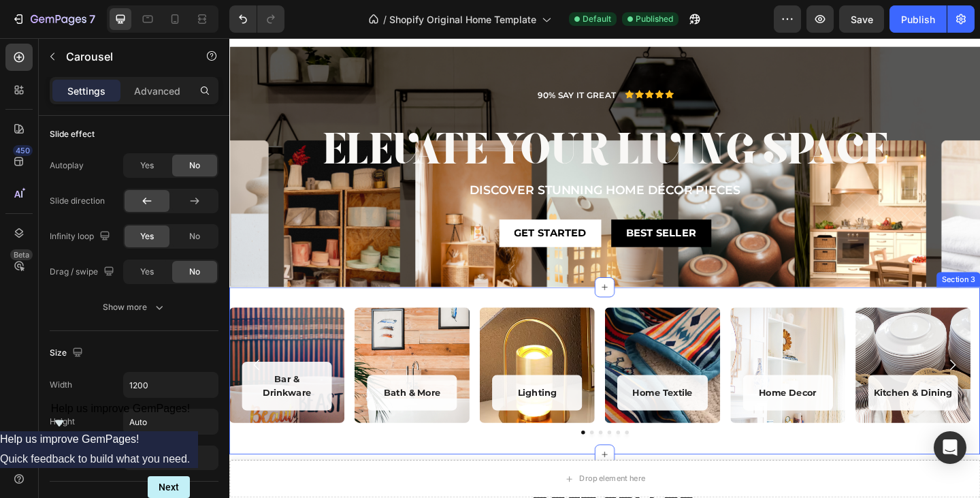
scroll to position [16, 0]
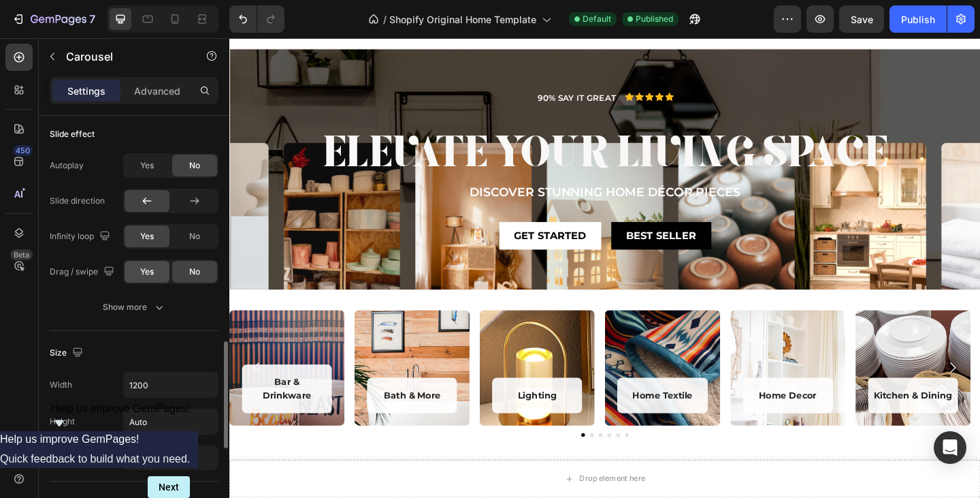
click at [142, 267] on span "Yes" at bounding box center [147, 271] width 14 height 12
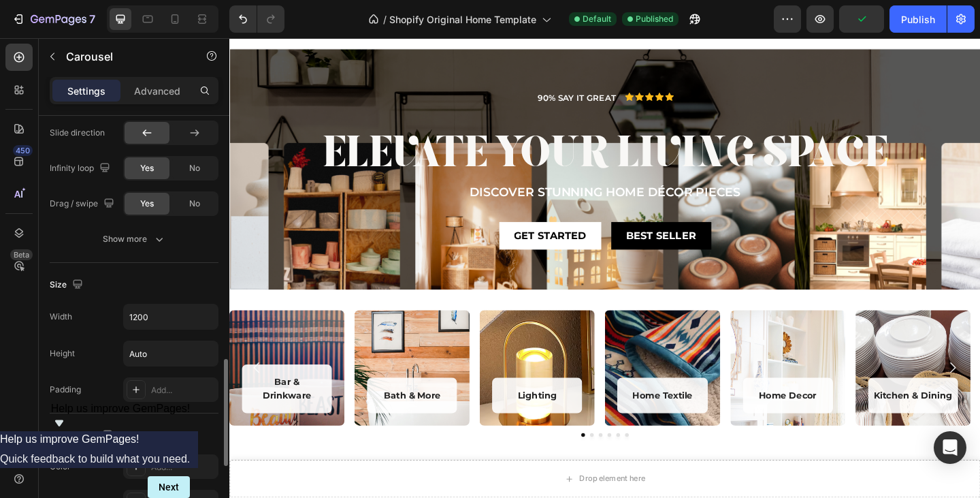
scroll to position [885, 0]
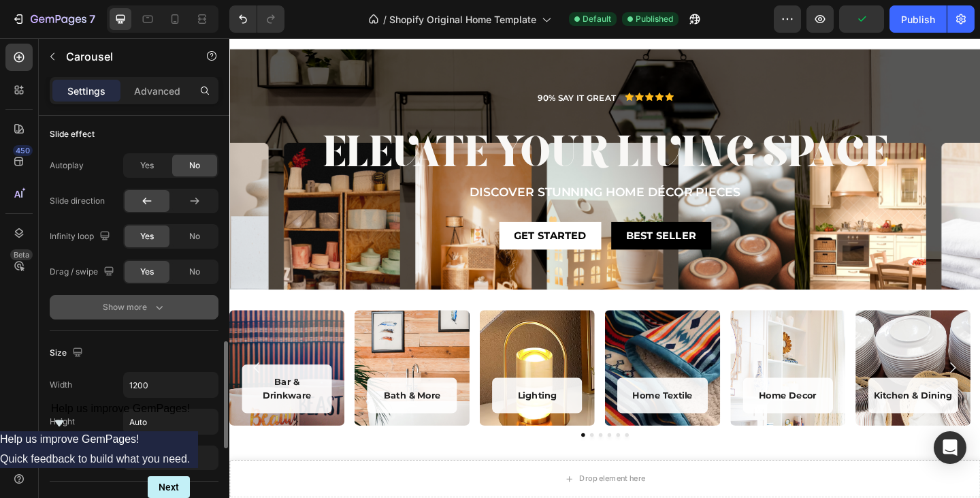
click at [156, 307] on icon "button" at bounding box center [159, 308] width 7 height 4
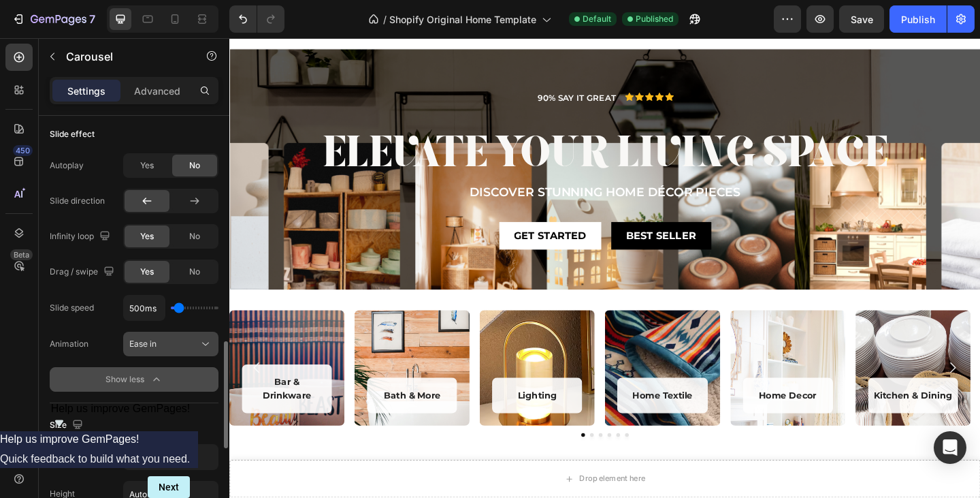
click at [169, 355] on button "Ease in" at bounding box center [170, 343] width 95 height 25
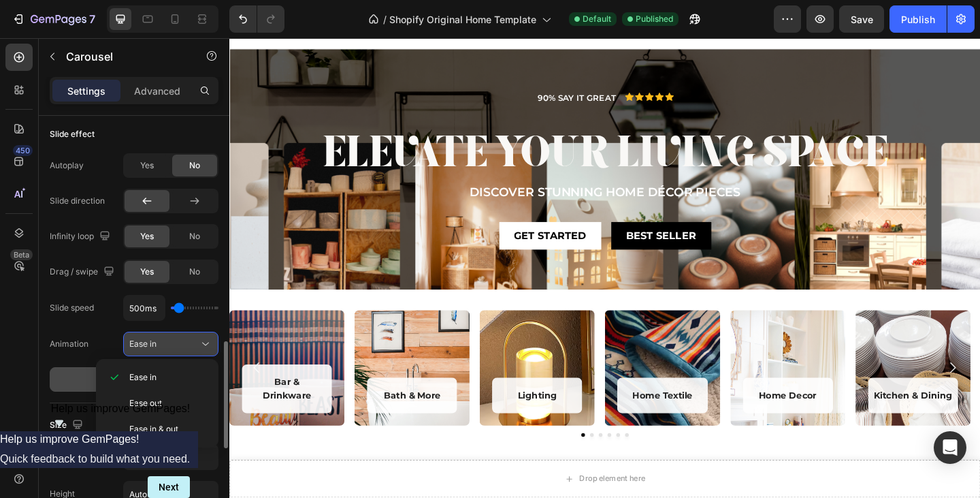
click at [169, 347] on div "Ease in" at bounding box center [163, 344] width 69 height 12
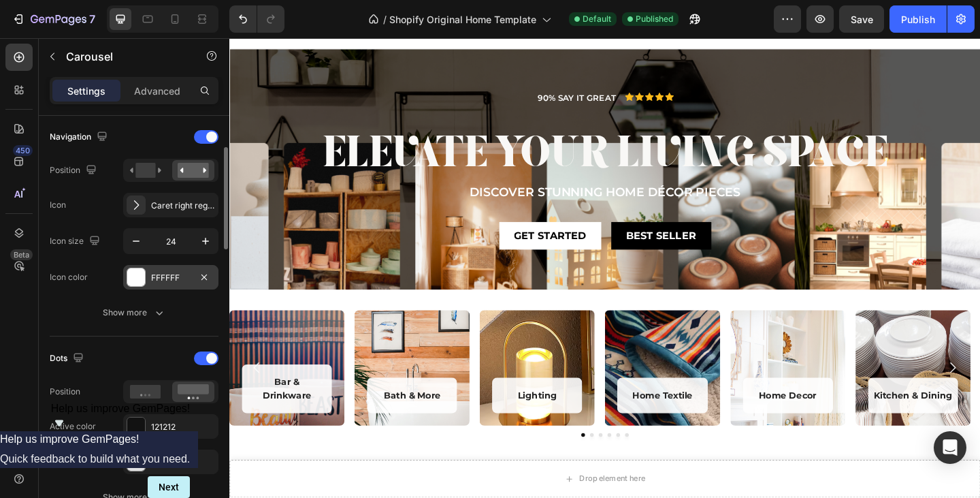
scroll to position [340, 0]
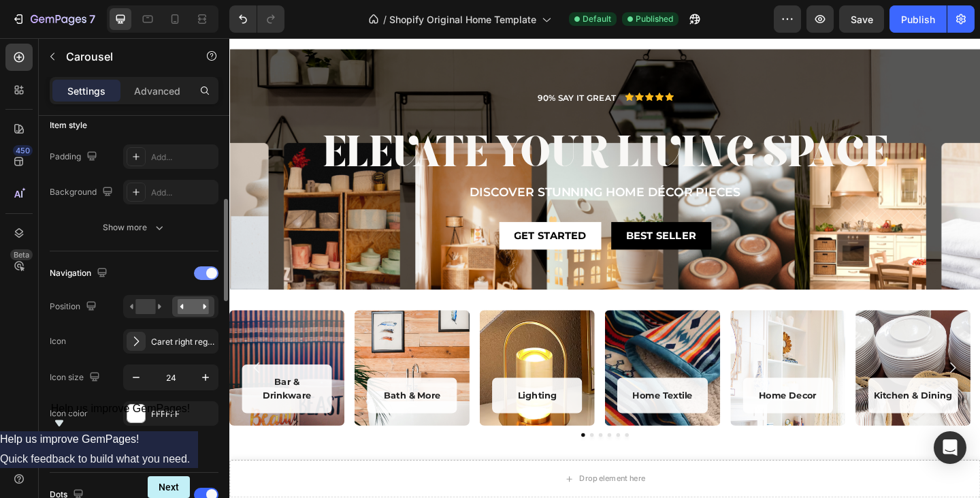
click at [204, 277] on div at bounding box center [206, 273] width 25 height 14
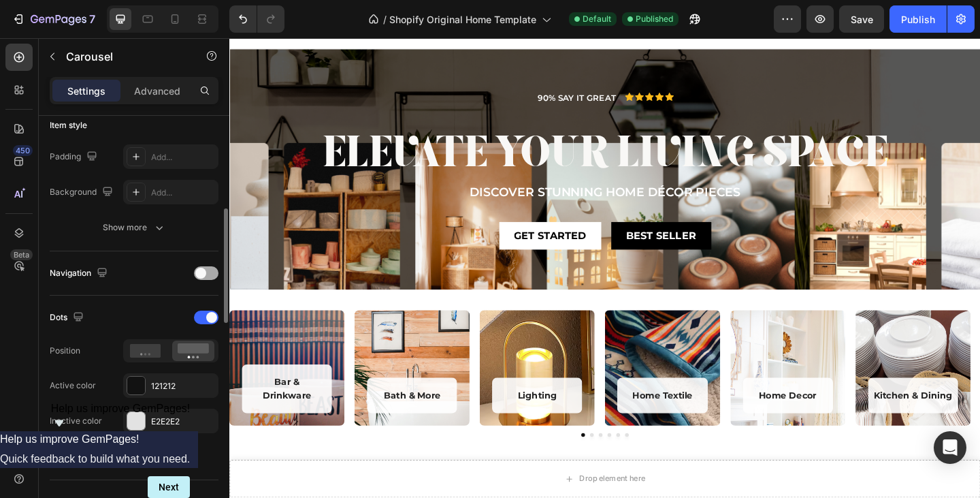
click at [204, 277] on span at bounding box center [200, 272] width 11 height 11
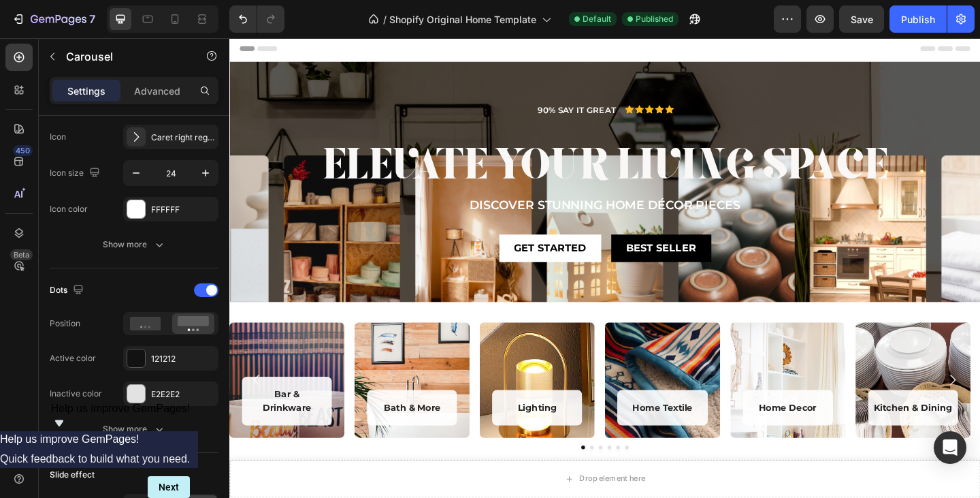
scroll to position [0, 0]
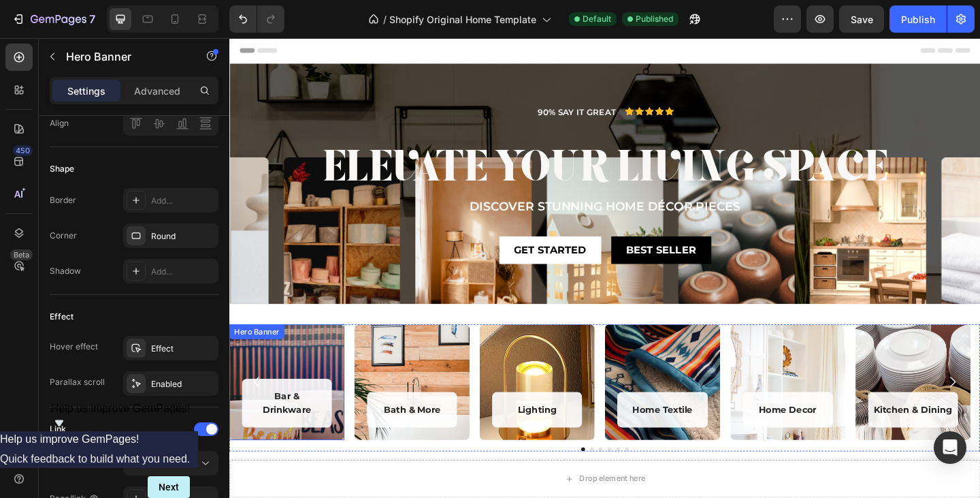
click at [319, 391] on div "Overlay" at bounding box center [291, 411] width 125 height 125
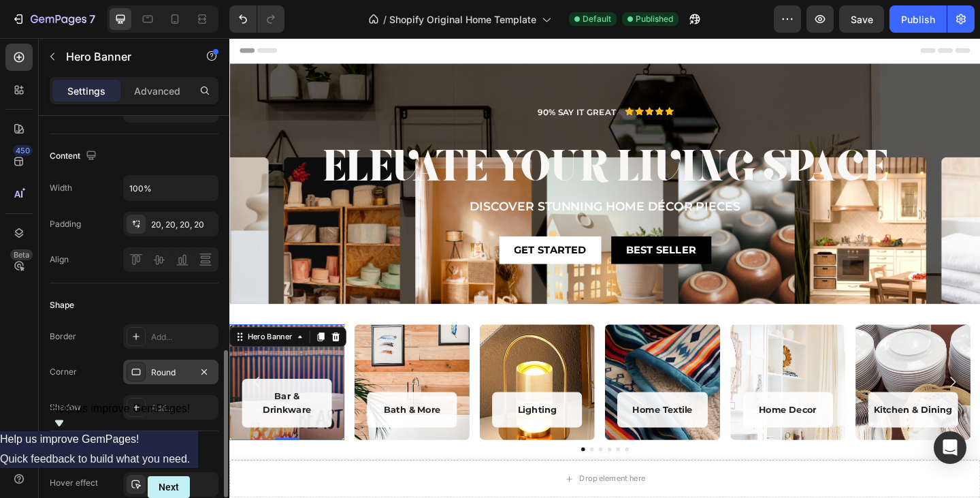
scroll to position [545, 0]
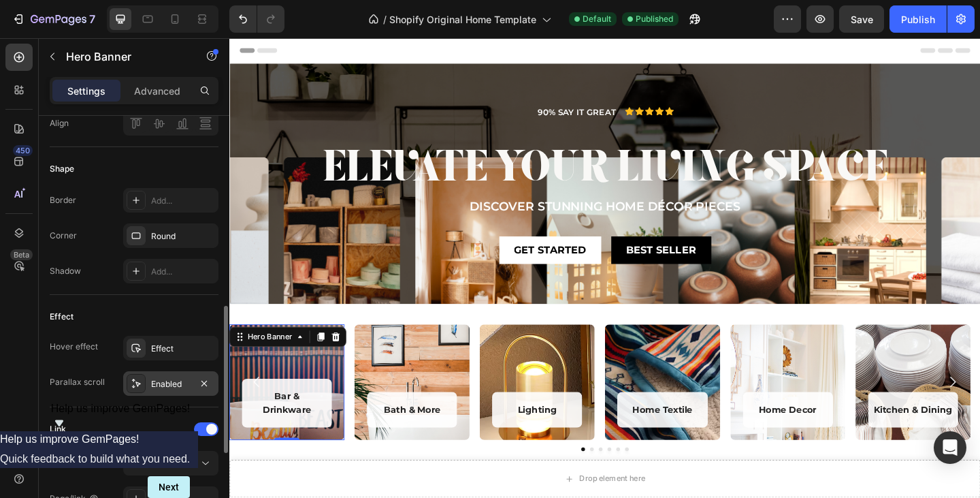
click at [180, 394] on div "Enabled" at bounding box center [170, 383] width 95 height 25
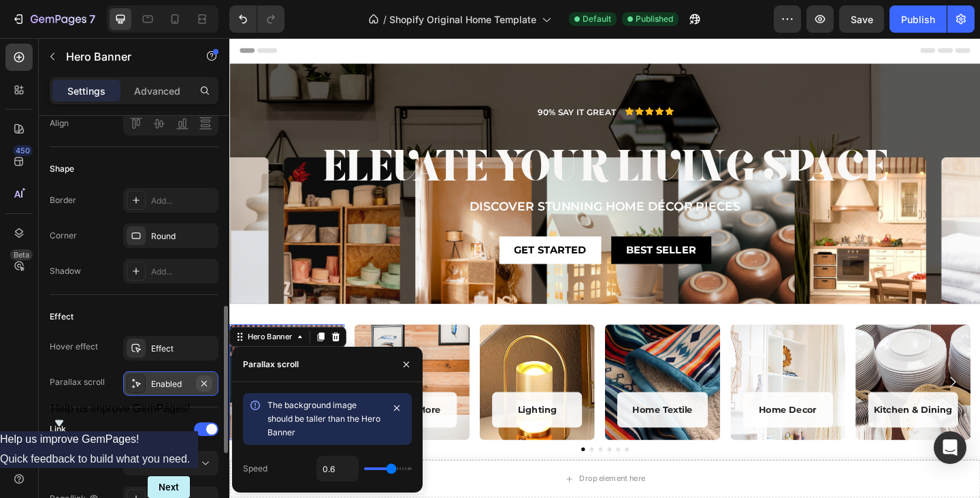
click at [210, 381] on button "button" at bounding box center [204, 383] width 16 height 16
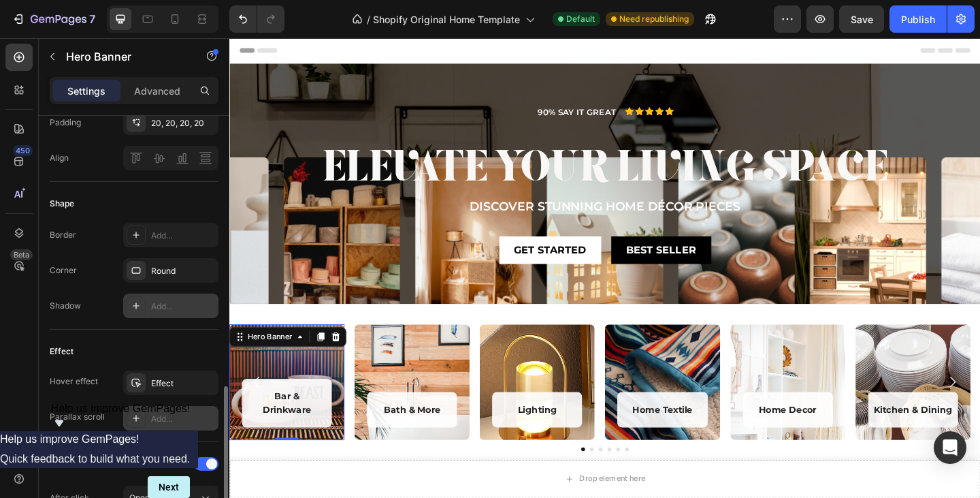
scroll to position [578, 0]
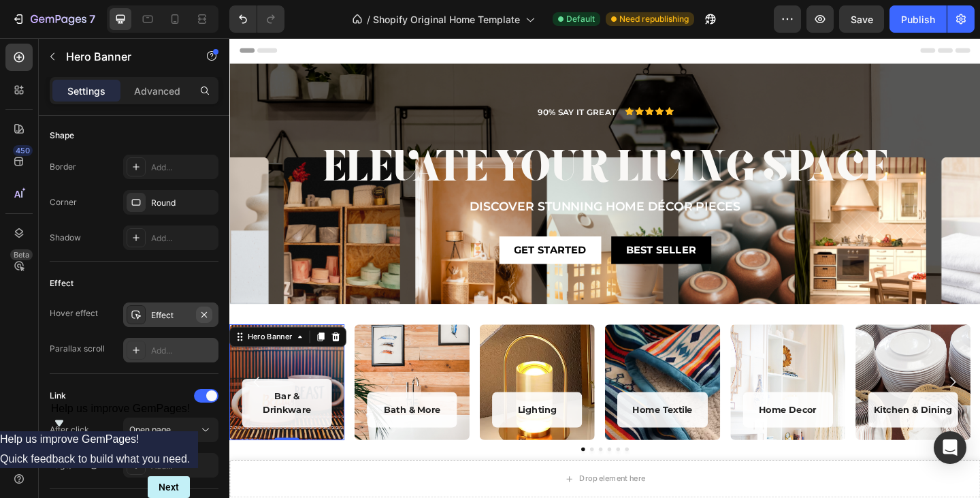
click at [208, 316] on icon "button" at bounding box center [204, 314] width 11 height 11
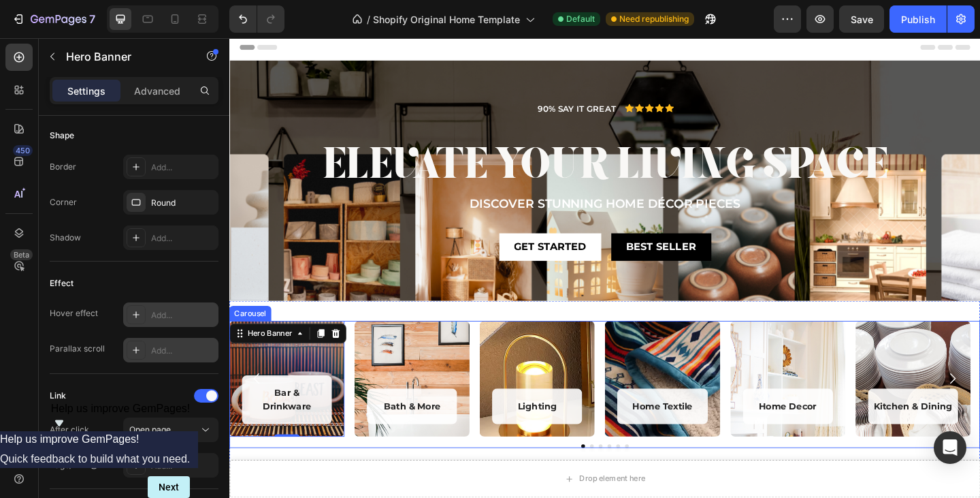
scroll to position [0, 0]
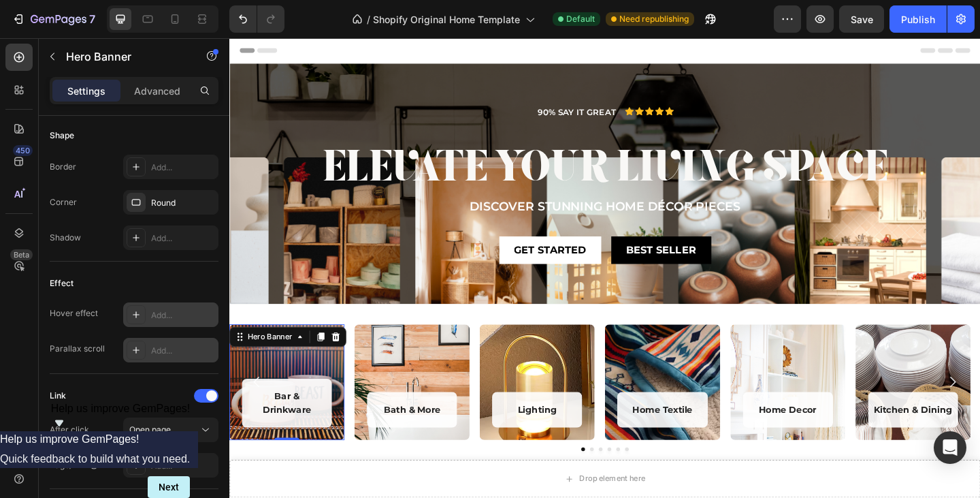
click at [146, 304] on div "Add..." at bounding box center [170, 314] width 95 height 25
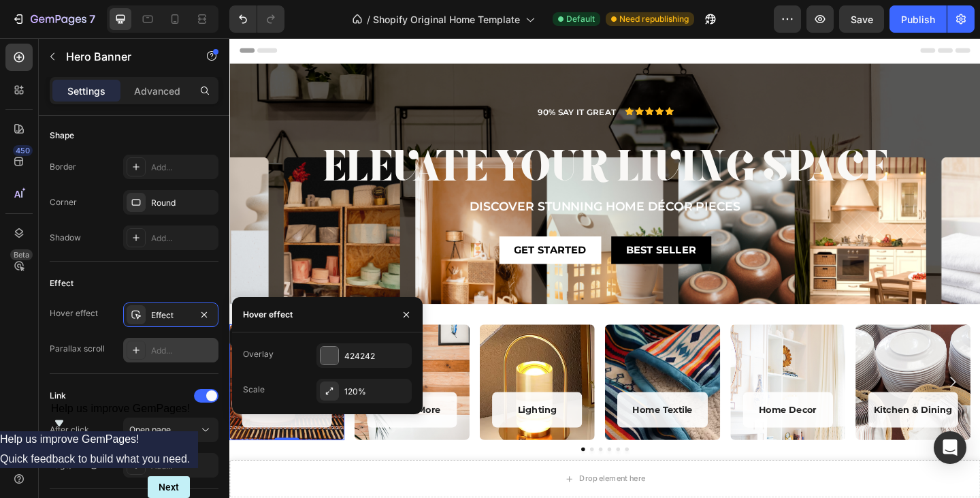
click at [169, 360] on div "Add..." at bounding box center [170, 350] width 95 height 25
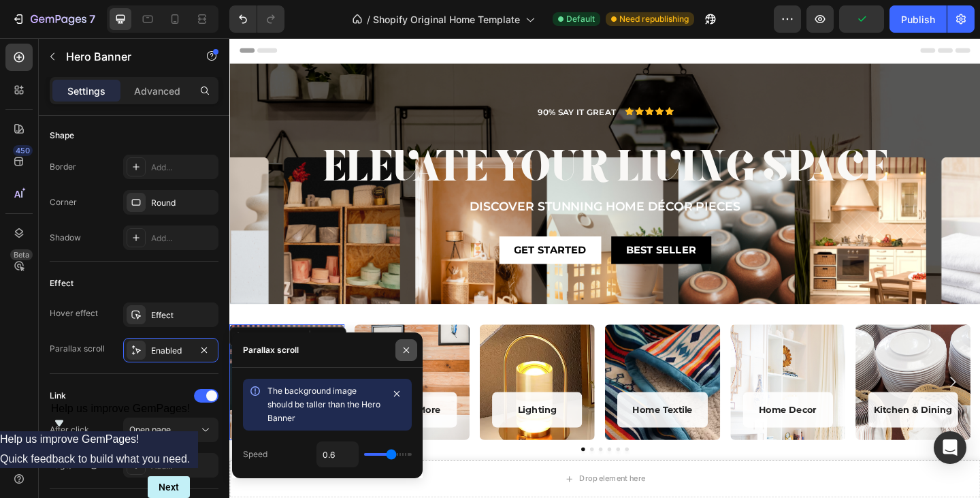
drag, startPoint x: 415, startPoint y: 351, endPoint x: 210, endPoint y: 340, distance: 205.8
click at [415, 351] on button "button" at bounding box center [406, 350] width 22 height 22
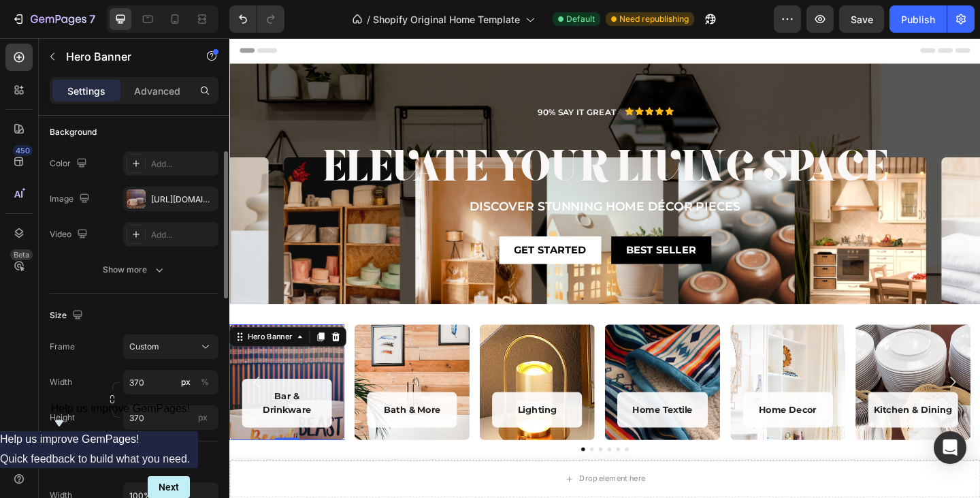
scroll to position [33, 0]
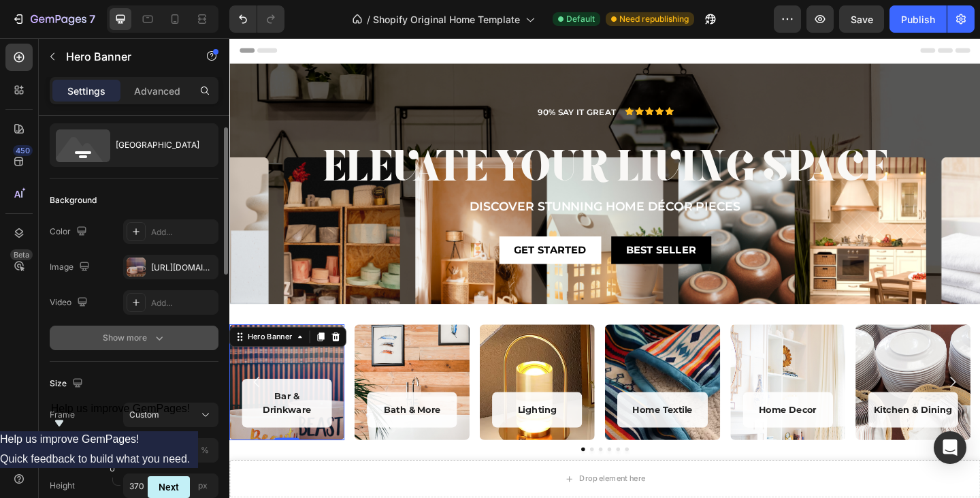
click at [139, 338] on div "Show more" at bounding box center [134, 338] width 63 height 14
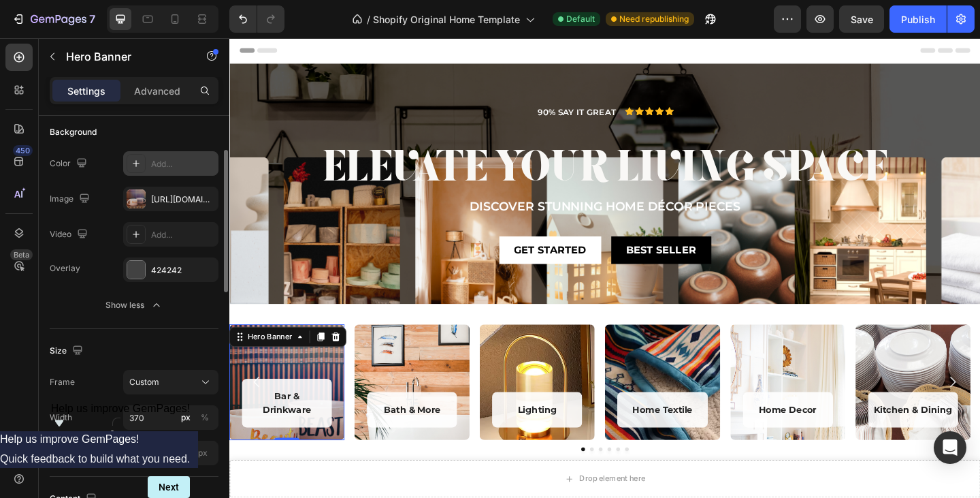
scroll to position [0, 0]
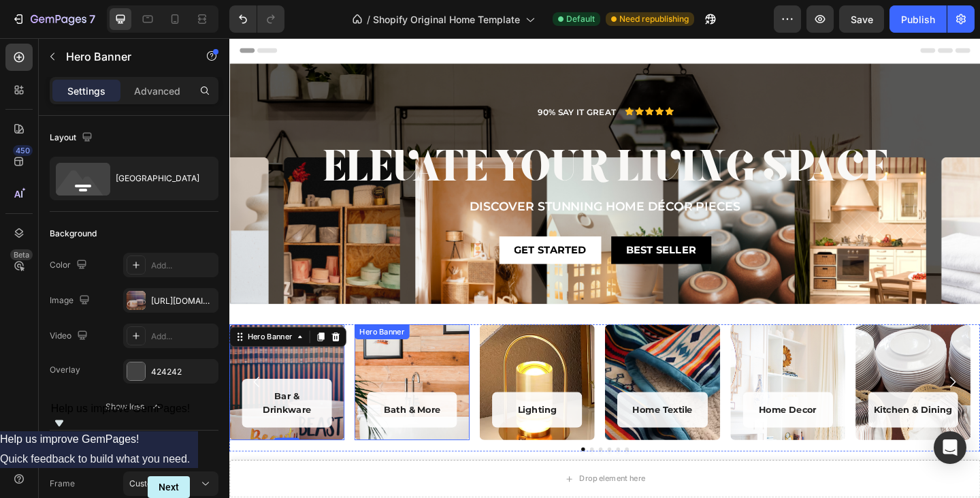
click at [420, 368] on div "Bath & More Heading Row Hero Banner" at bounding box center [428, 411] width 125 height 125
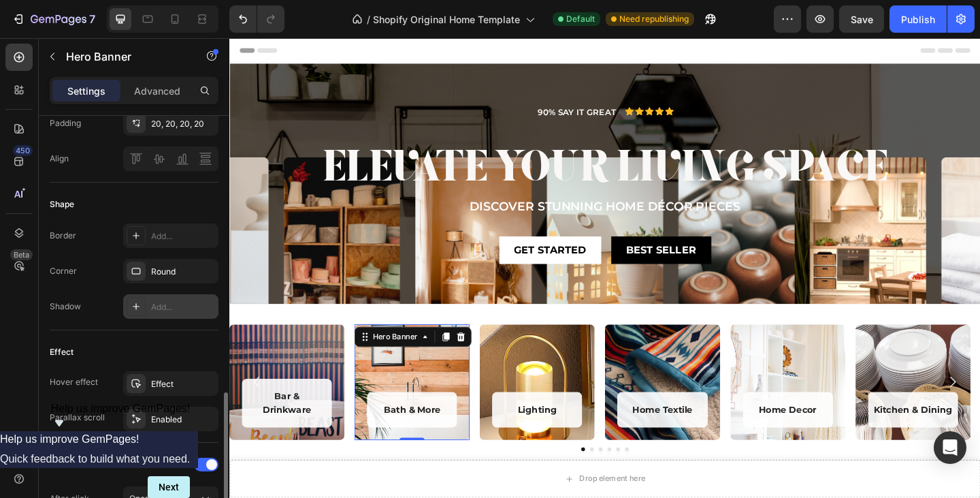
scroll to position [613, 0]
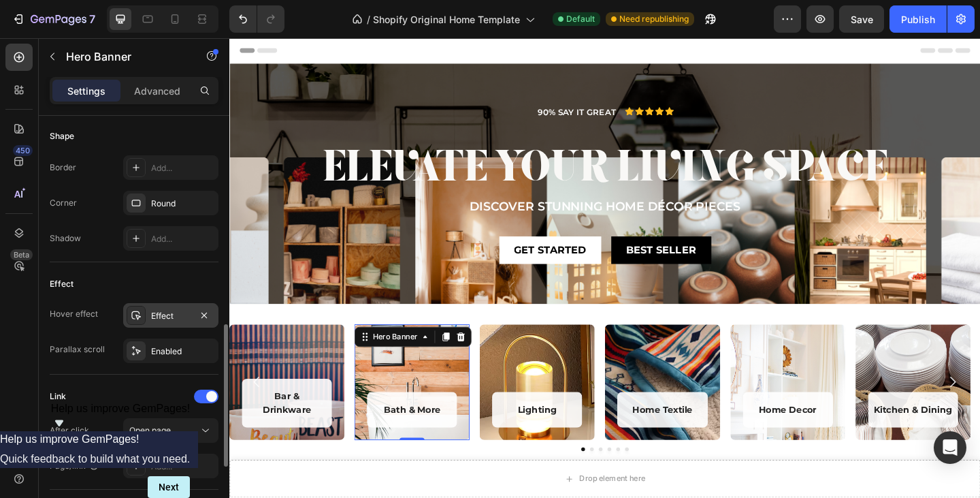
click at [150, 316] on div "Effect" at bounding box center [170, 315] width 95 height 25
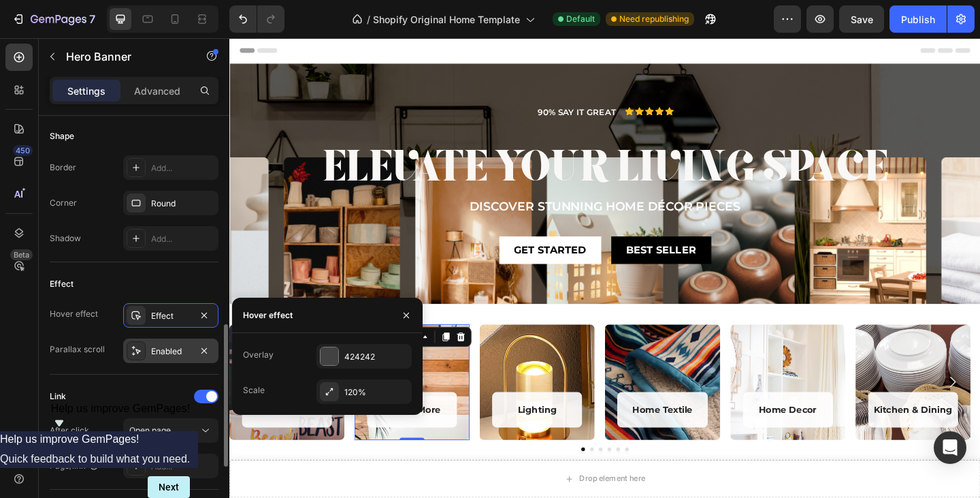
click at [161, 343] on div "Enabled" at bounding box center [170, 350] width 95 height 25
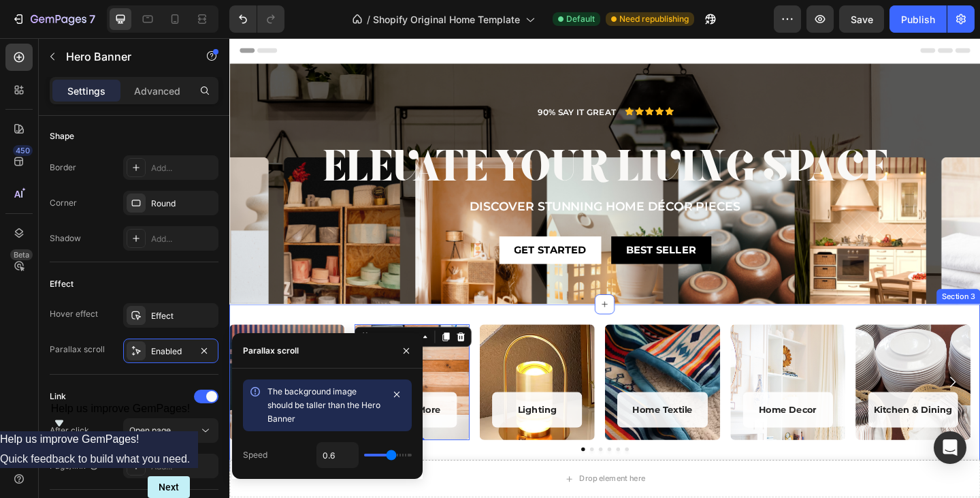
click at [301, 342] on div "Bar & Drinkware Heading Row Hero Banner Bath & More Heading Row Hero Banner 0 L…" at bounding box center [637, 417] width 817 height 181
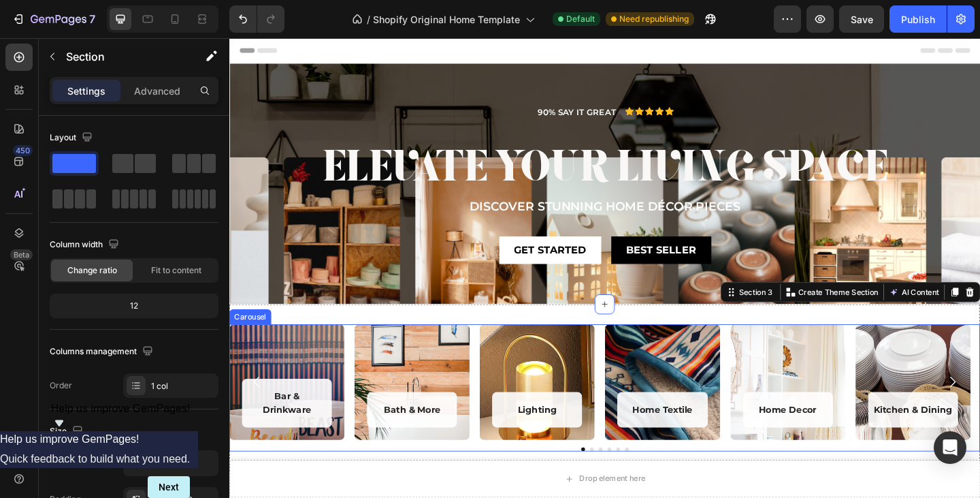
click at [360, 358] on div "Bar & Drinkware Heading Row Hero Banner Bath & More Heading Row Hero Banner Lig…" at bounding box center [637, 411] width 817 height 125
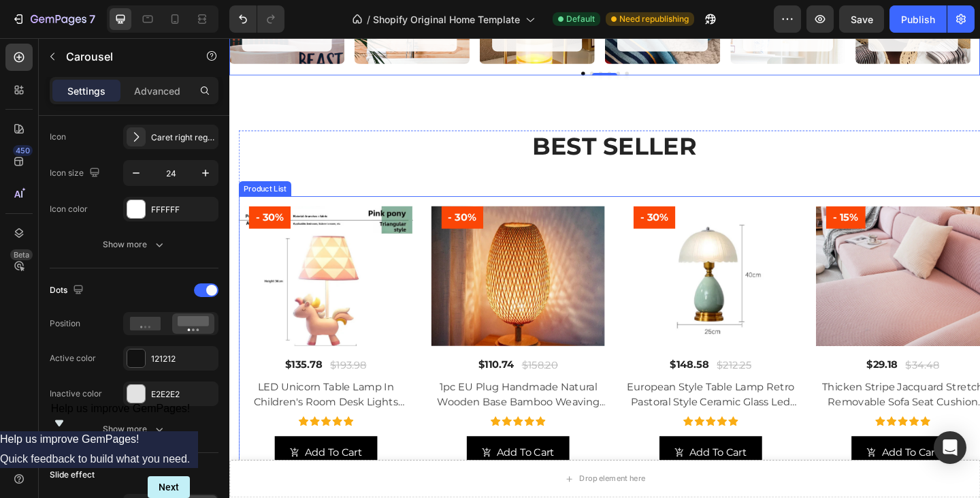
scroll to position [340, 0]
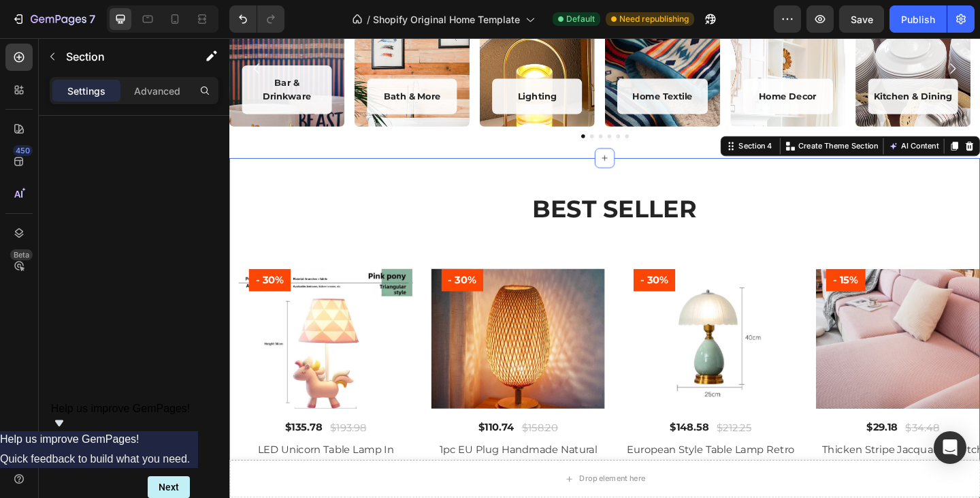
click at [329, 186] on div "BEST SELLER Heading - 30% Product Badge Row (P) Images $135.78 (P) Price (P) Pr…" at bounding box center [637, 391] width 817 height 444
click at [415, 212] on h2 "BEST SELLER" at bounding box center [648, 224] width 817 height 34
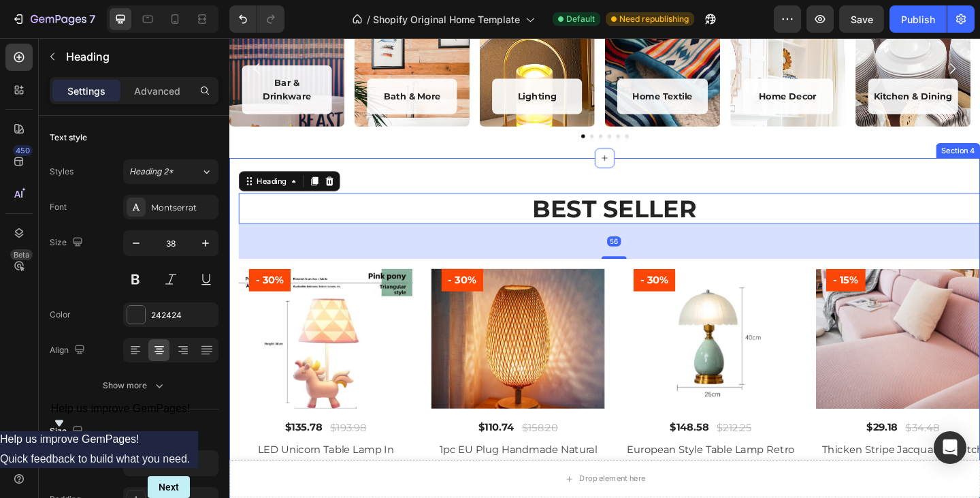
click at [461, 188] on div "BEST SELLER Heading 56 - 30% Product Badge Row (P) Images $135.78 (P) Price (P)…" at bounding box center [637, 391] width 817 height 444
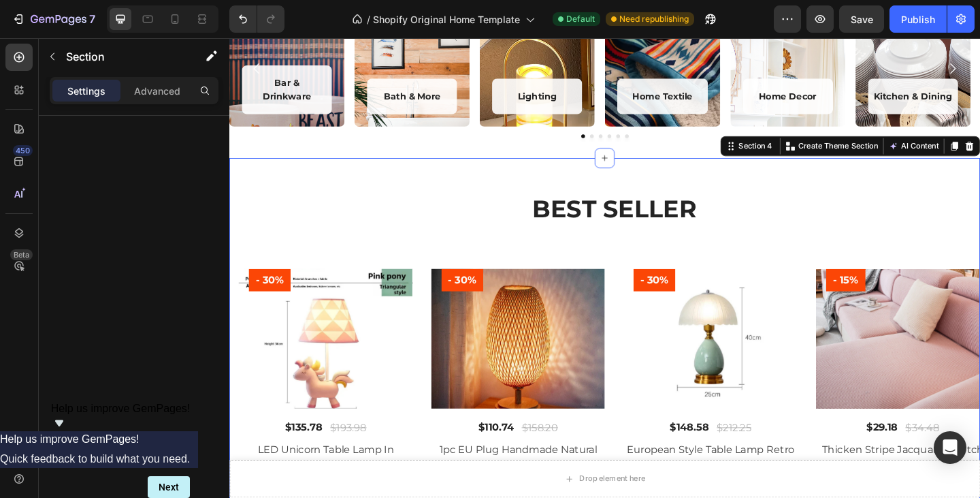
click at [181, 104] on div "Settings Advanced" at bounding box center [134, 96] width 191 height 39
click at [164, 91] on p "Advanced" at bounding box center [157, 91] width 46 height 14
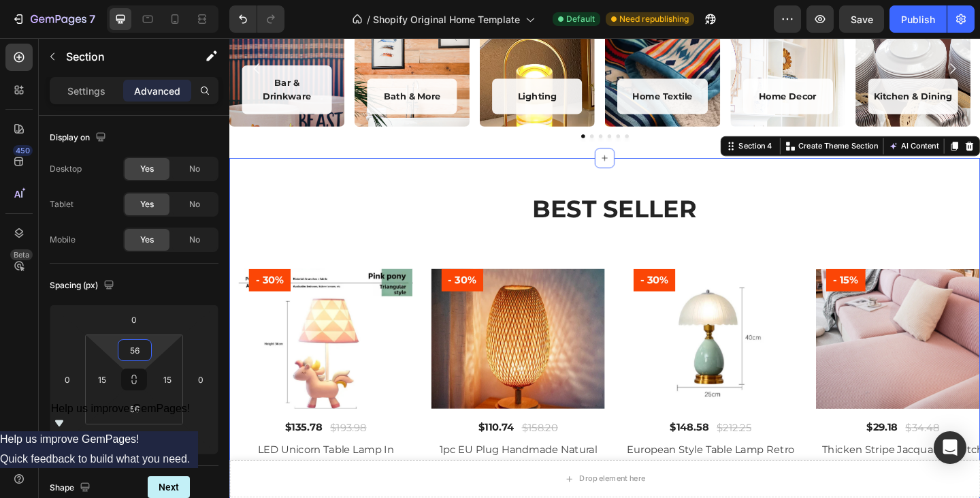
click at [136, 351] on input "56" at bounding box center [134, 350] width 27 height 20
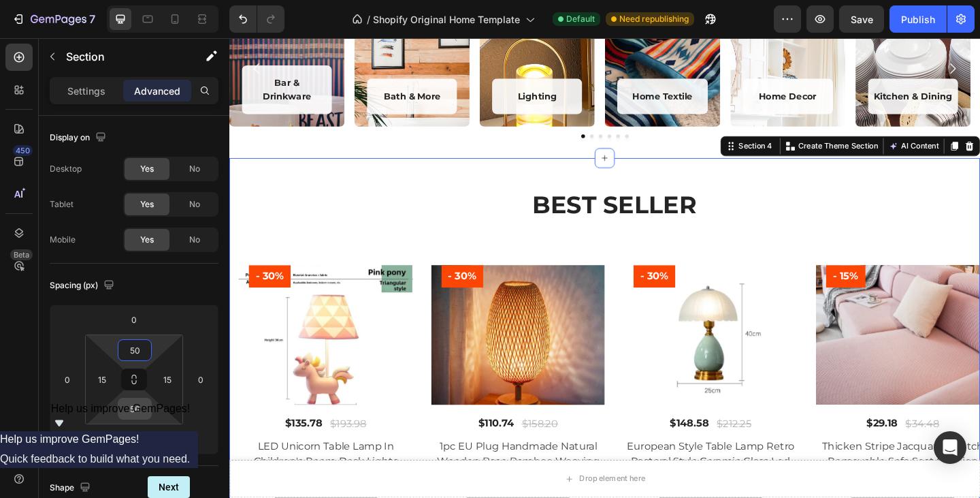
type input "50"
click at [135, 410] on input "56" at bounding box center [134, 408] width 27 height 20
type input "50"
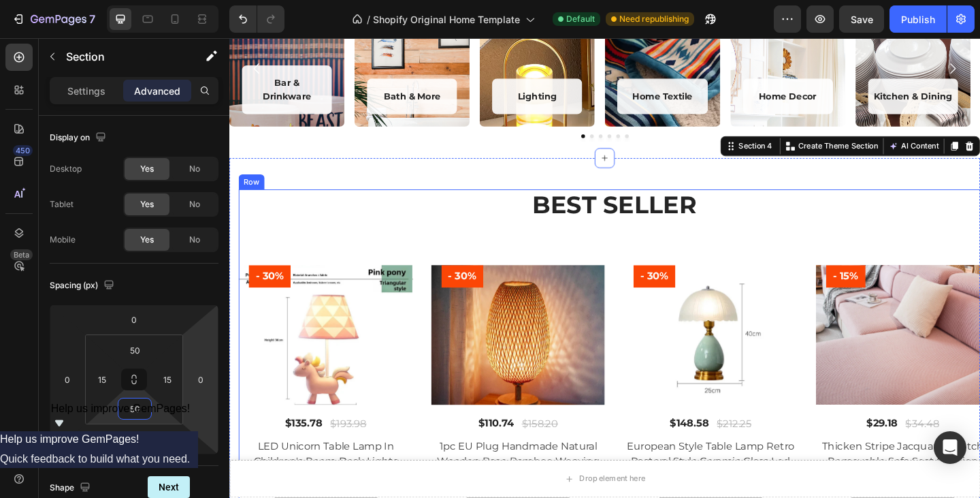
click at [404, 259] on div "BEST SELLER Heading - 30% Product Badge Row (P) Images $135.78 (P) Price (P) Pr…" at bounding box center [648, 387] width 817 height 368
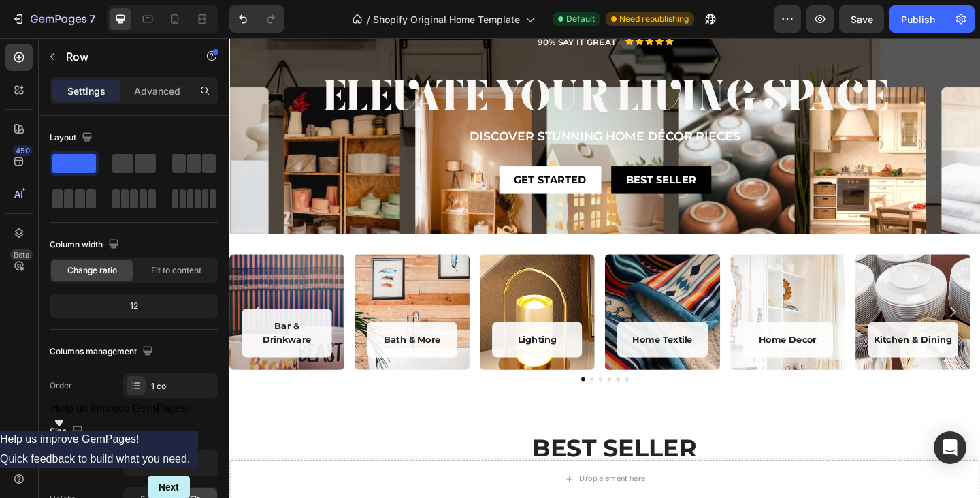
scroll to position [68, 0]
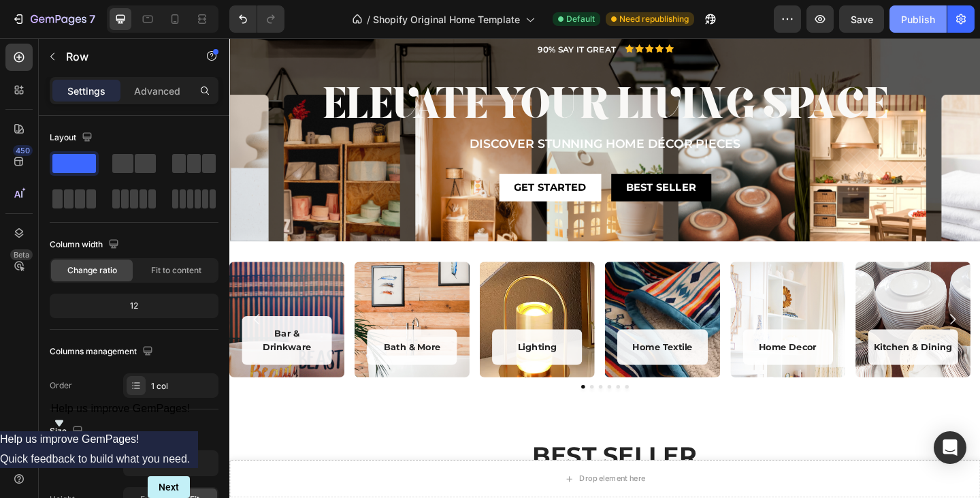
click at [913, 19] on div "Publish" at bounding box center [918, 19] width 34 height 14
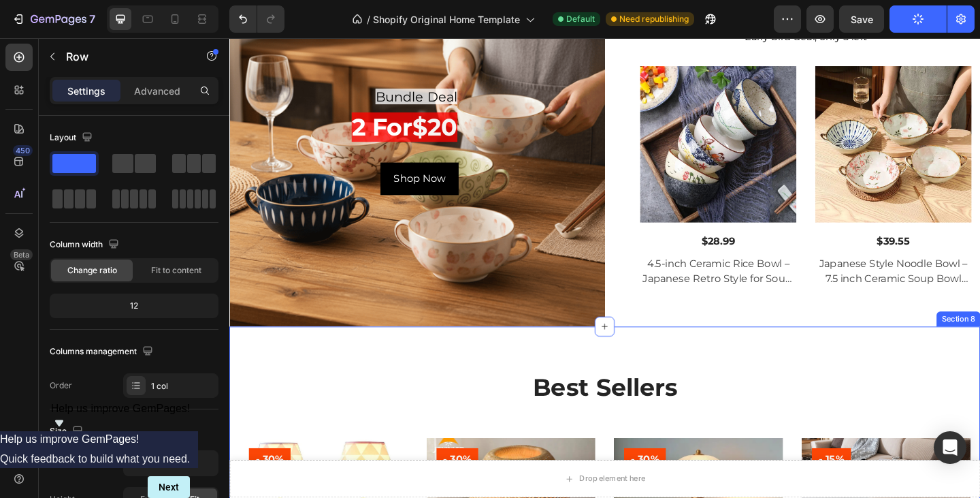
scroll to position [1361, 0]
